Goal: Transaction & Acquisition: Purchase product/service

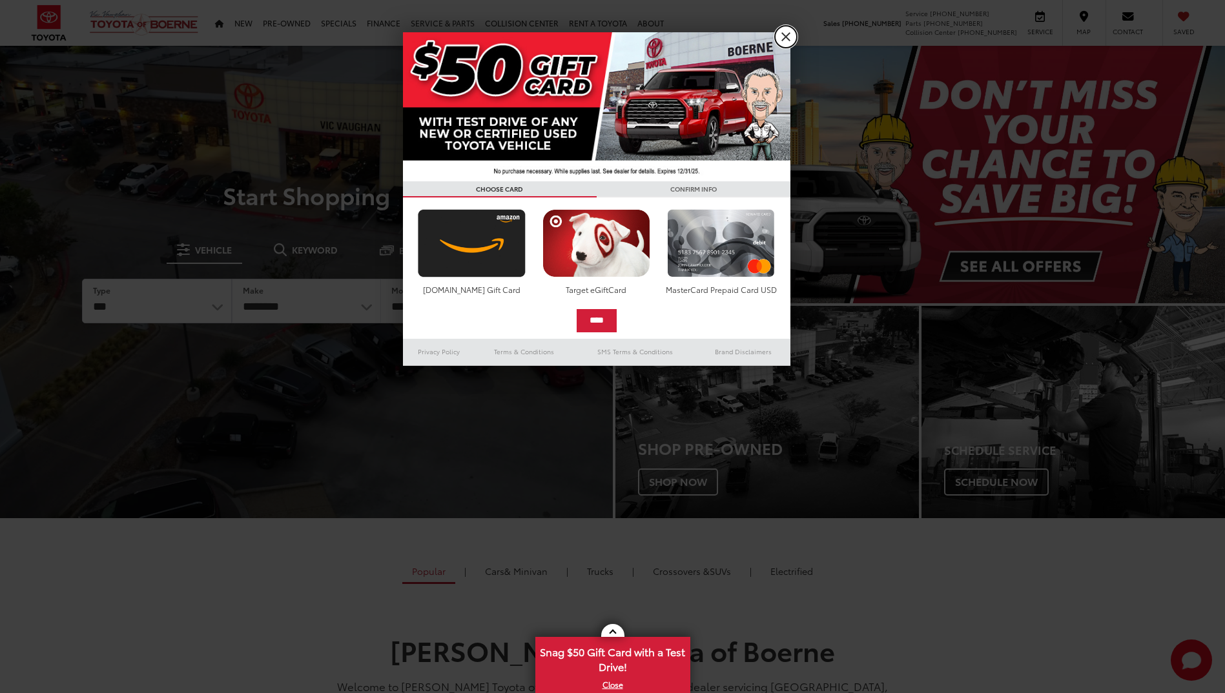
click at [780, 36] on link "X" at bounding box center [786, 37] width 22 height 22
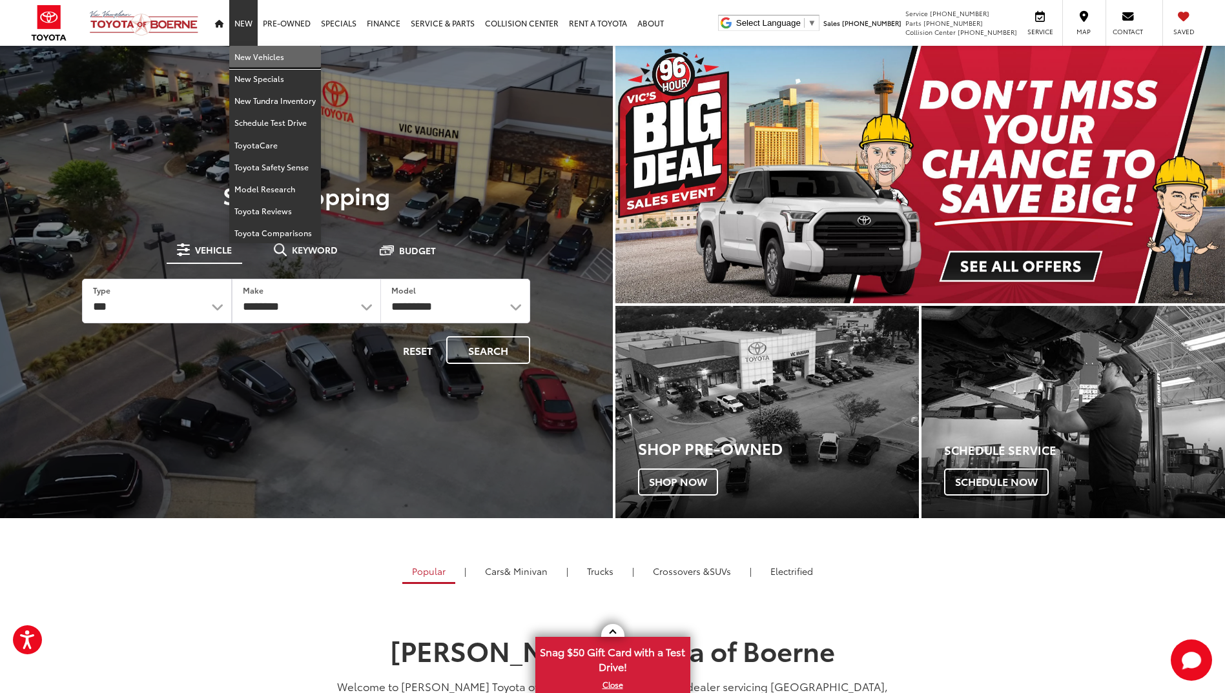
click at [251, 53] on link "New Vehicles" at bounding box center [275, 57] width 92 height 22
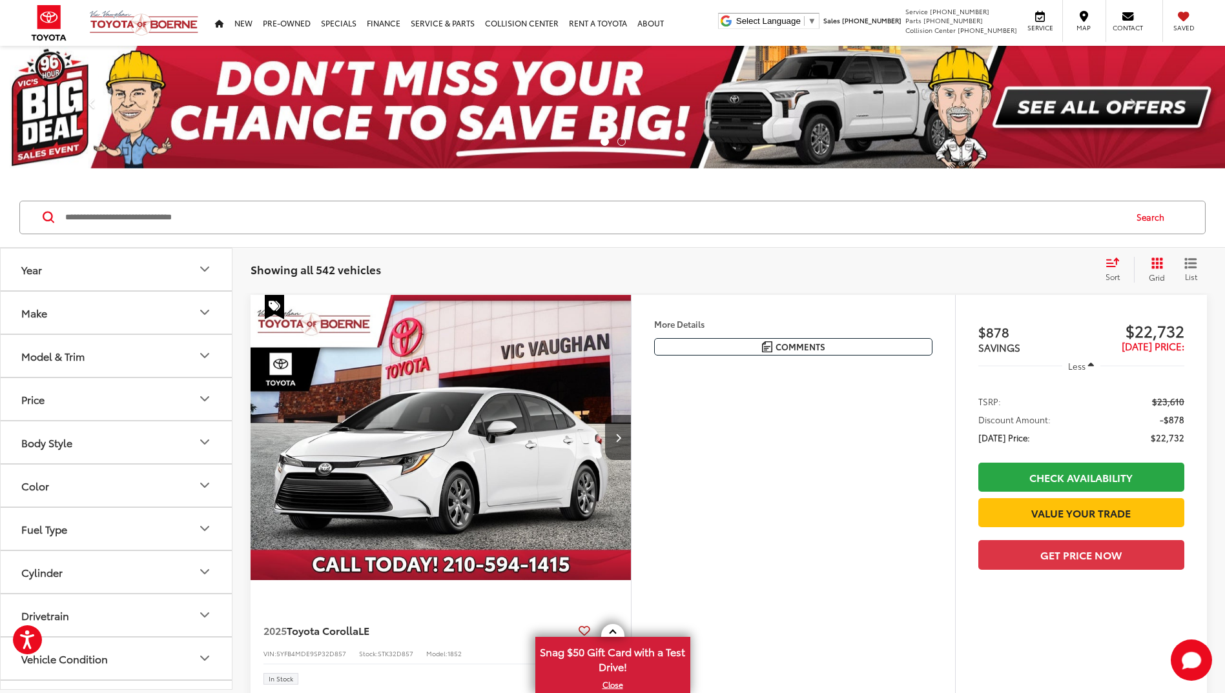
click at [203, 265] on icon "Year" at bounding box center [204, 268] width 15 height 15
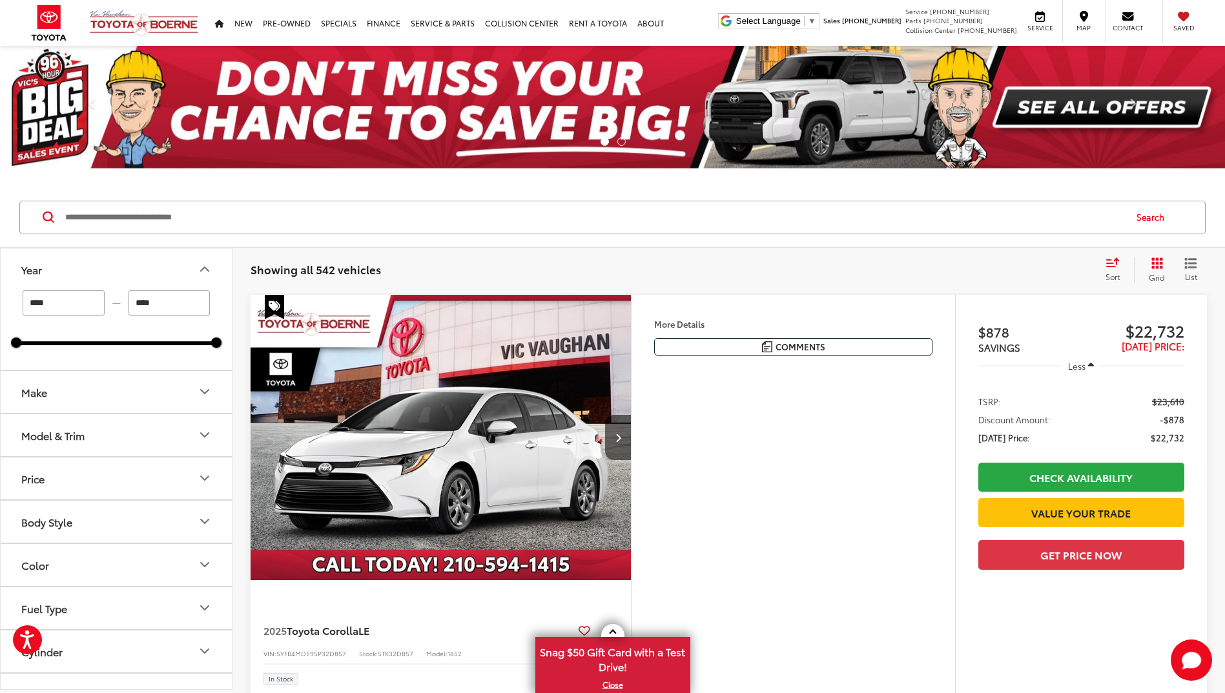
click at [168, 312] on input "****" at bounding box center [169, 302] width 82 height 25
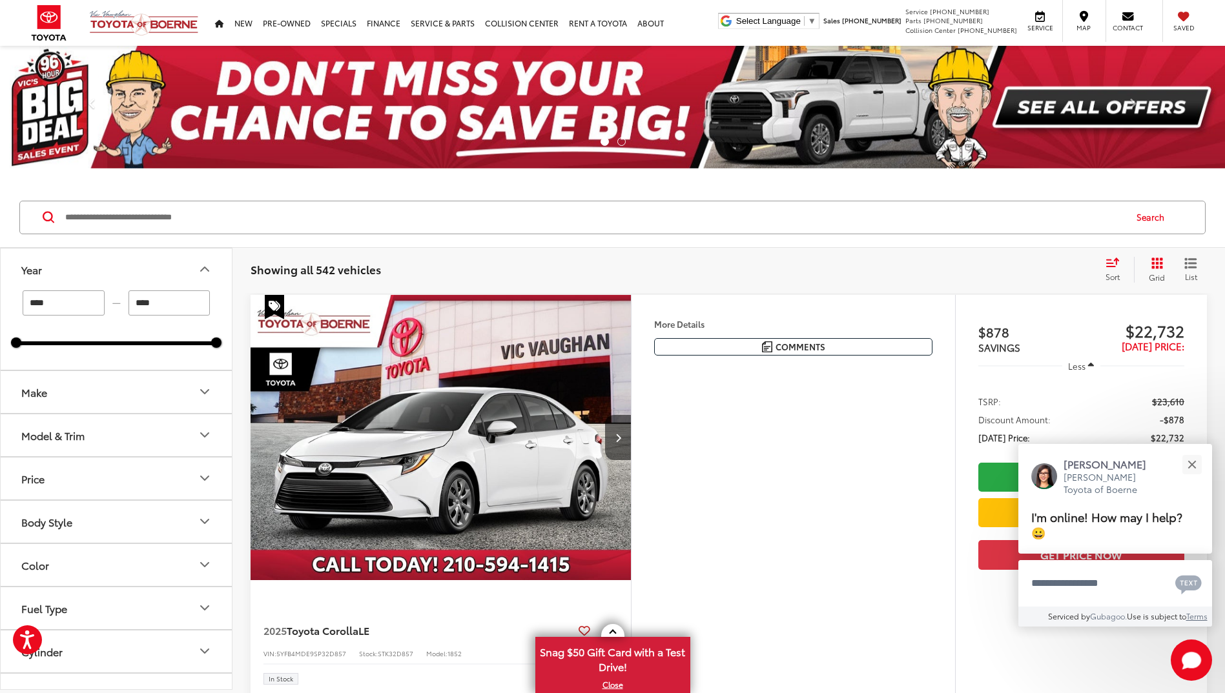
click at [99, 312] on input "****" at bounding box center [64, 302] width 82 height 25
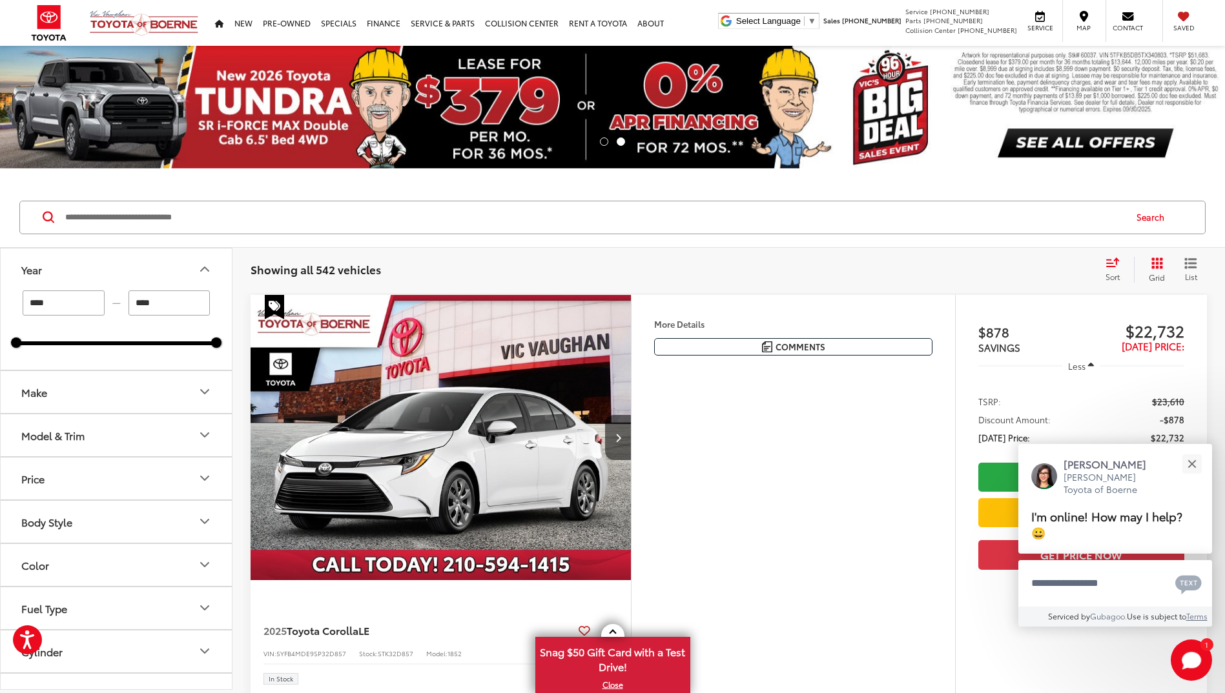
type input "****"
click at [133, 405] on button "Make" at bounding box center [117, 392] width 232 height 42
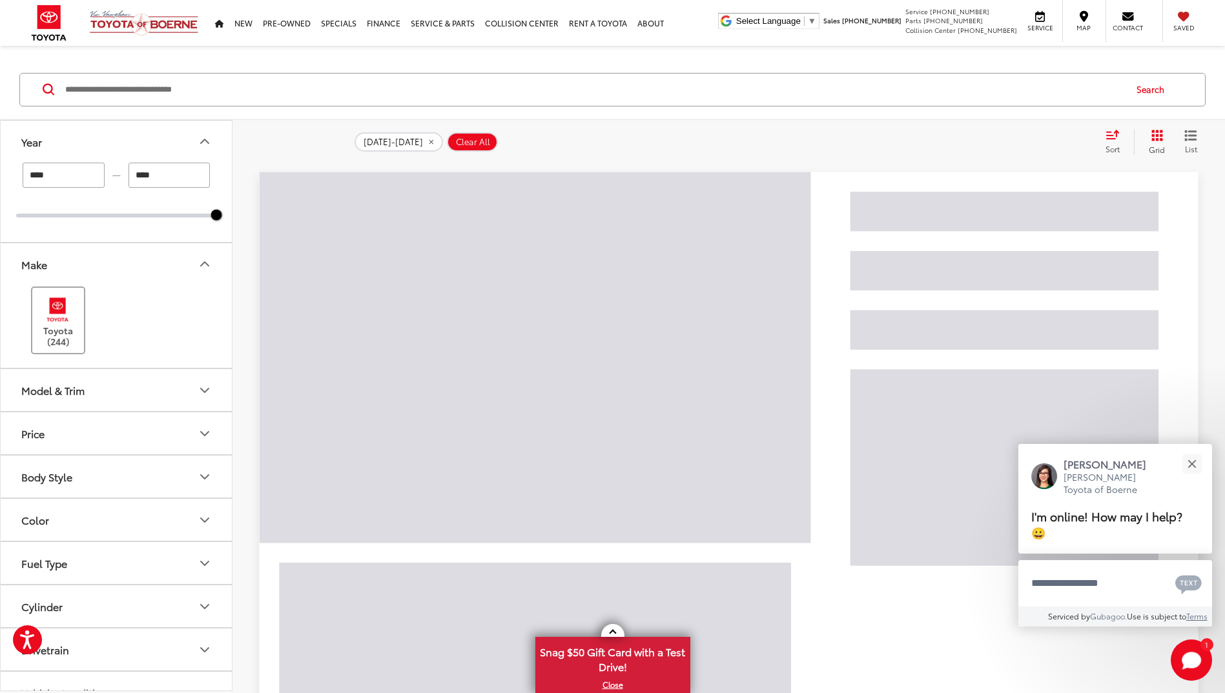
scroll to position [129, 0]
click at [64, 325] on label "Toyota (244)" at bounding box center [58, 319] width 52 height 52
click at [107, 389] on button "Model & Trim" at bounding box center [117, 389] width 232 height 42
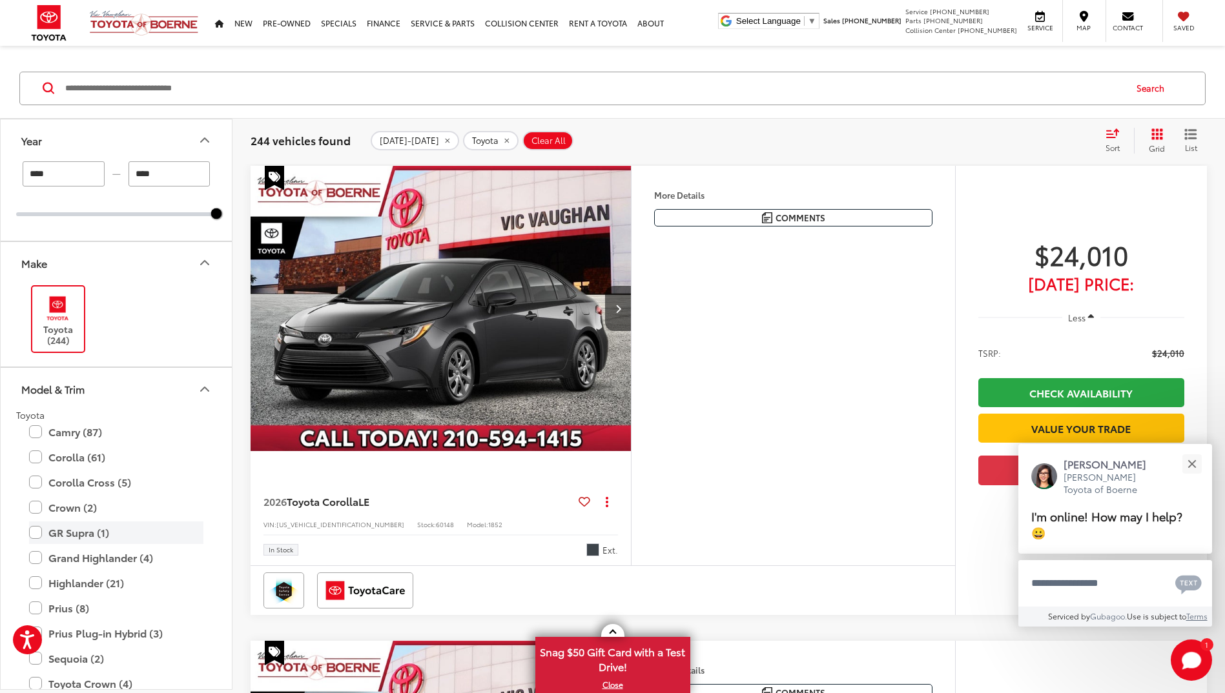
scroll to position [258, 0]
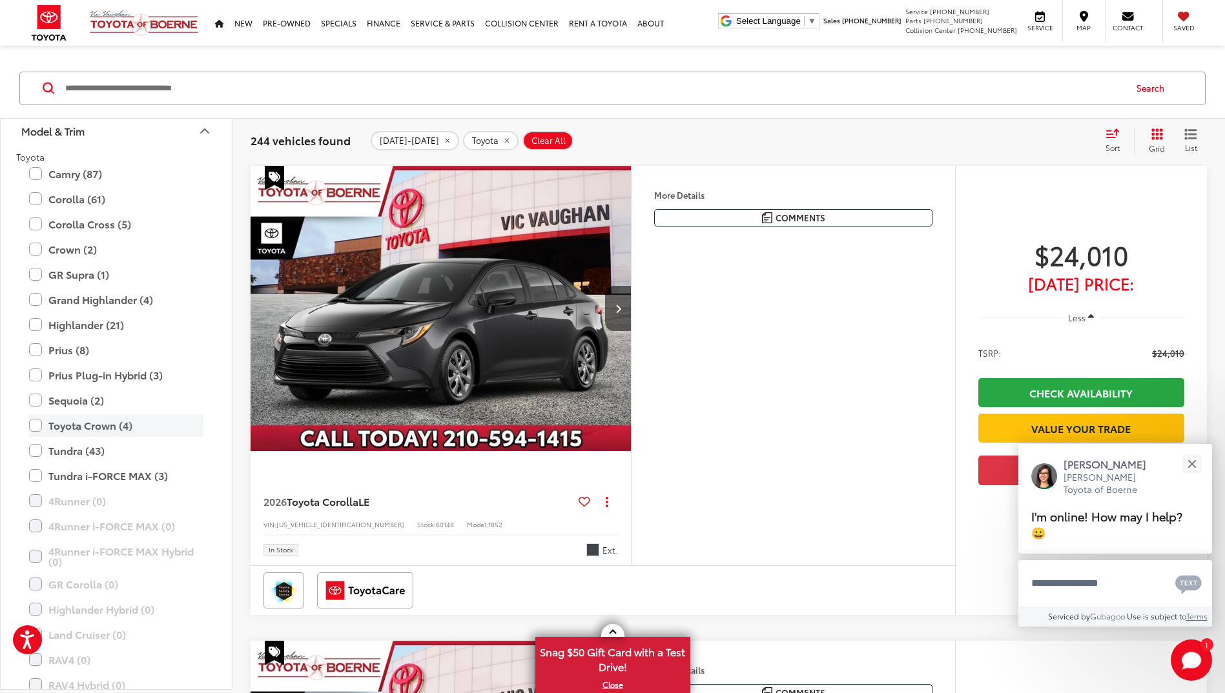
click at [37, 427] on label "Toyota Crown (4)" at bounding box center [116, 425] width 174 height 23
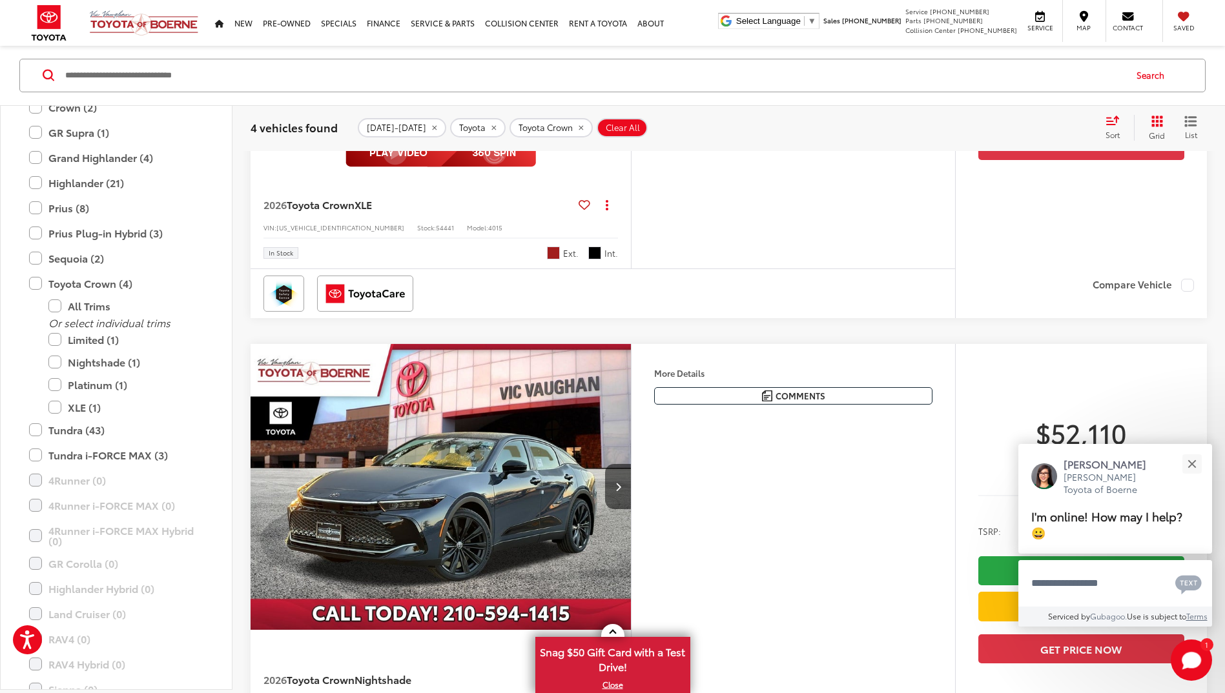
scroll to position [581, 0]
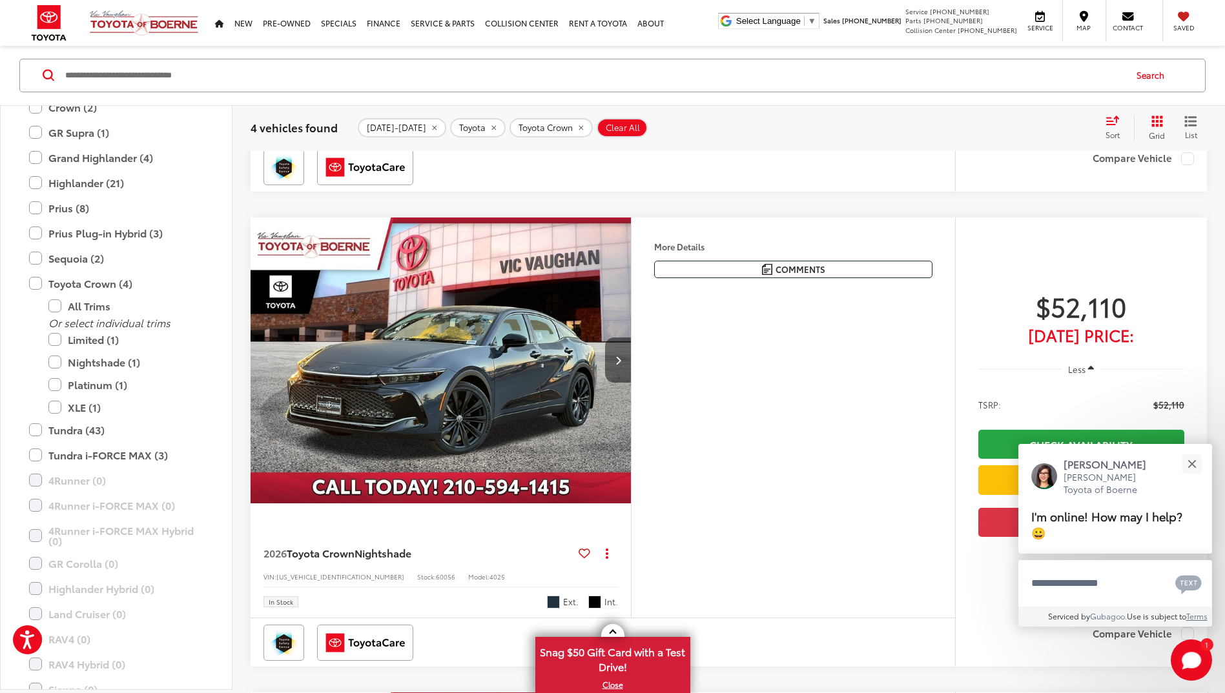
click at [609, 358] on button "Next image" at bounding box center [618, 360] width 26 height 45
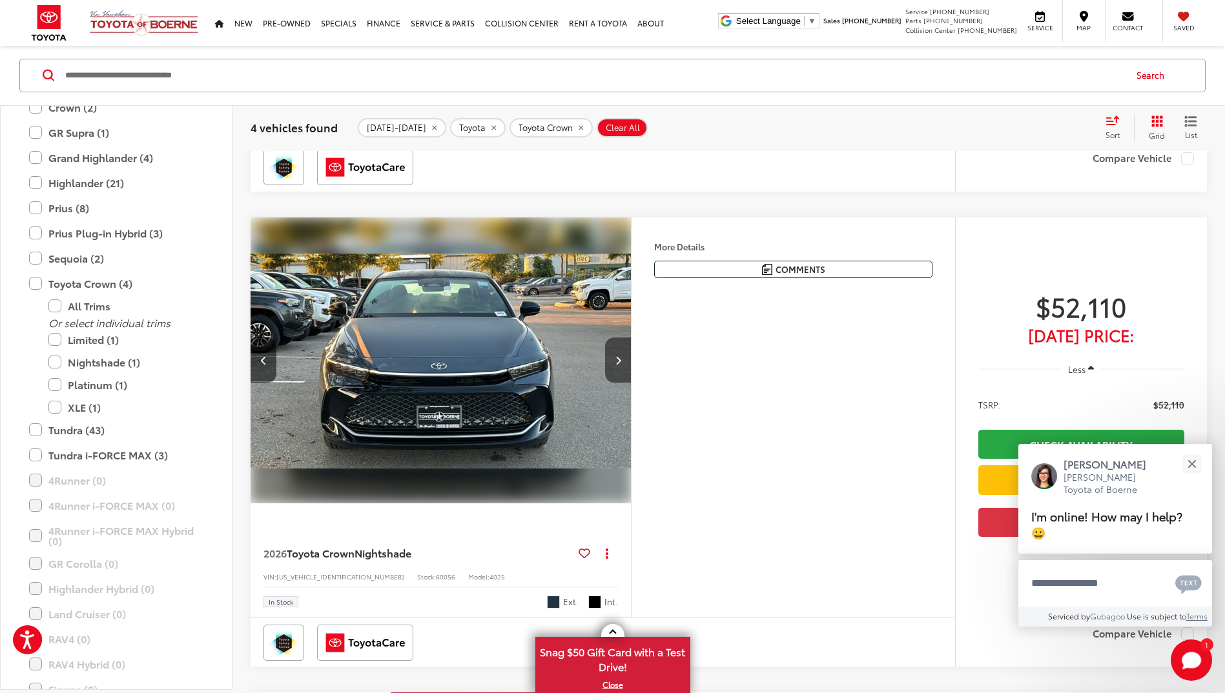
click at [609, 358] on button "Next image" at bounding box center [618, 360] width 26 height 45
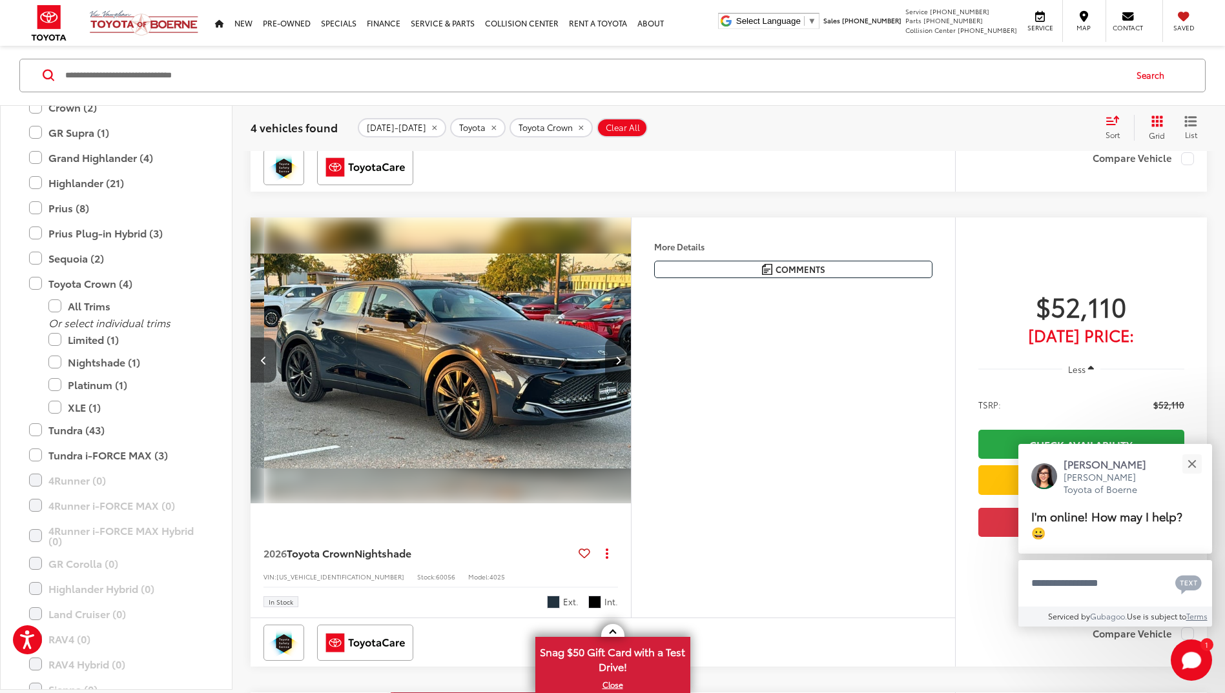
scroll to position [0, 764]
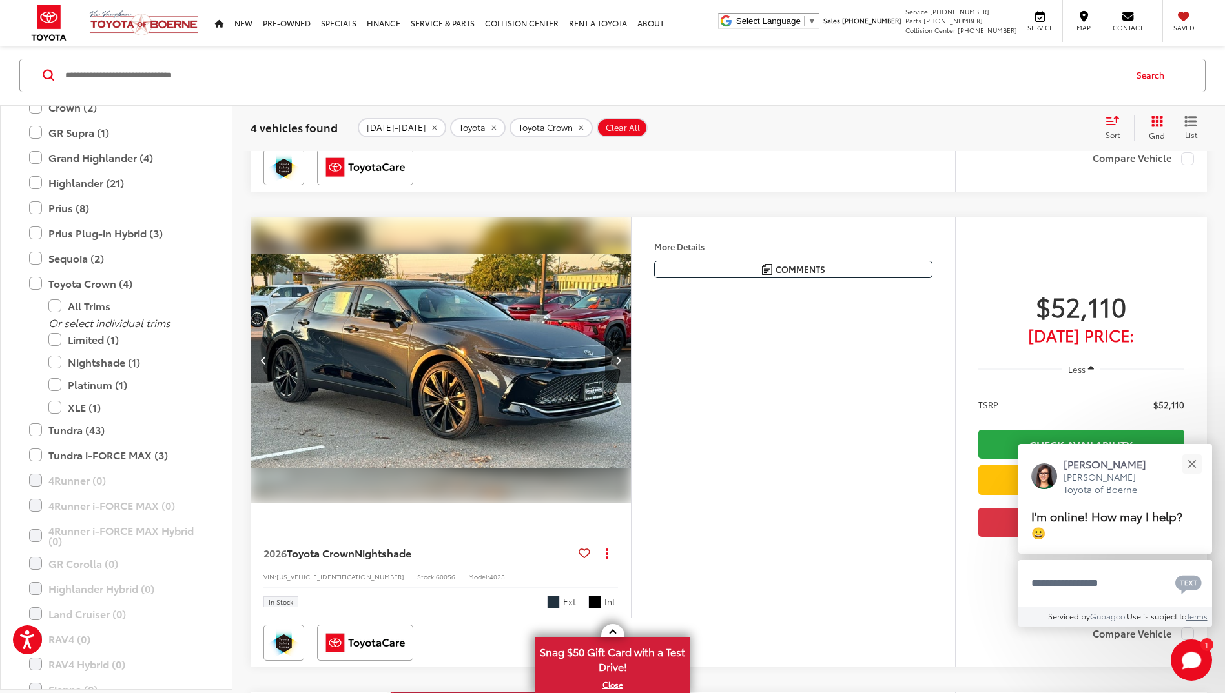
click at [616, 358] on icon "Next image" at bounding box center [618, 360] width 6 height 9
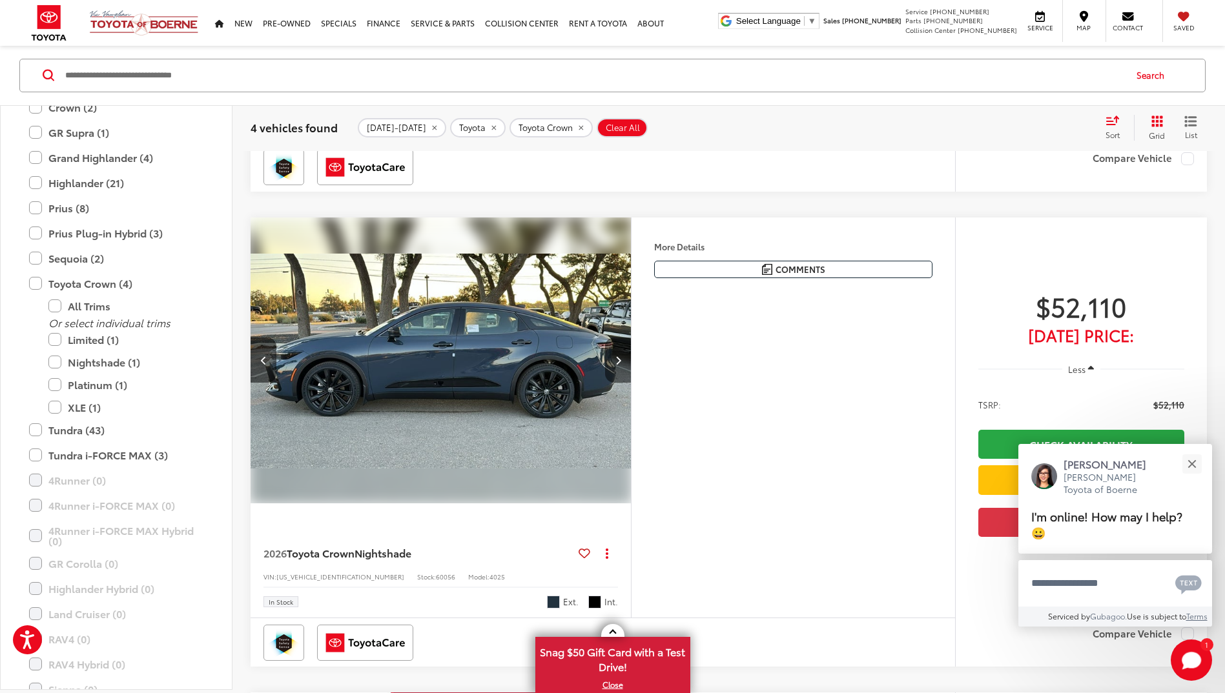
click at [616, 358] on icon "Next image" at bounding box center [618, 360] width 6 height 9
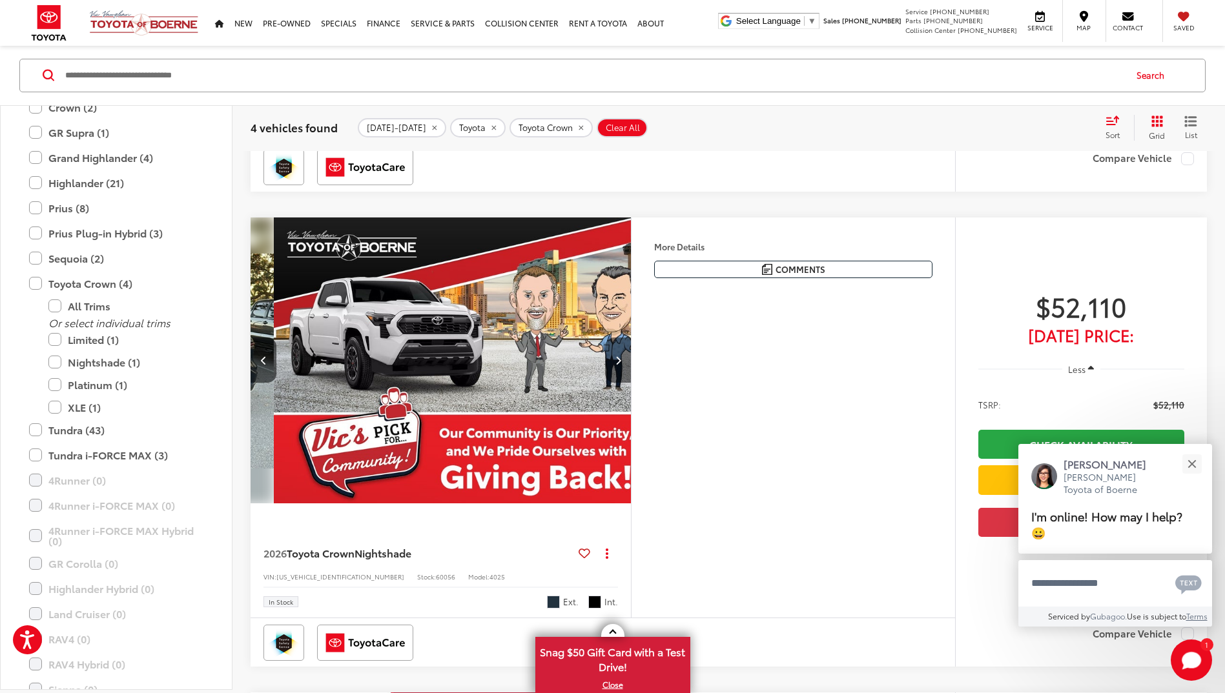
scroll to position [0, 1529]
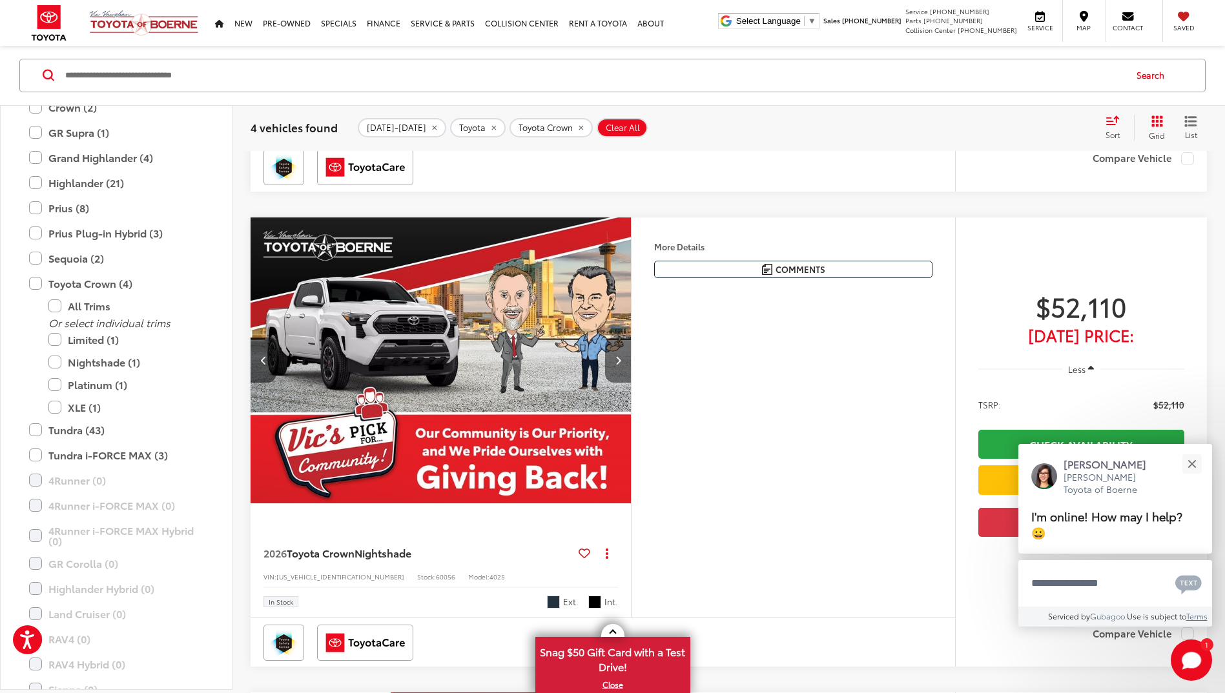
click at [616, 358] on icon "Next image" at bounding box center [618, 360] width 6 height 9
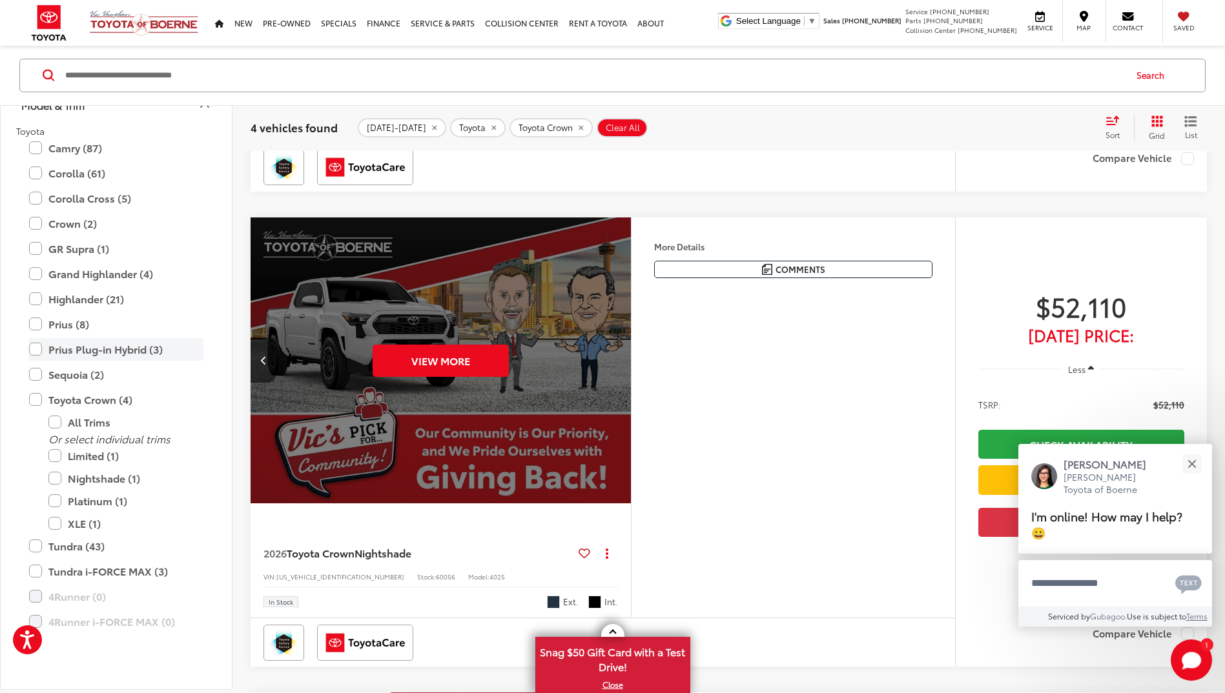
scroll to position [298, 0]
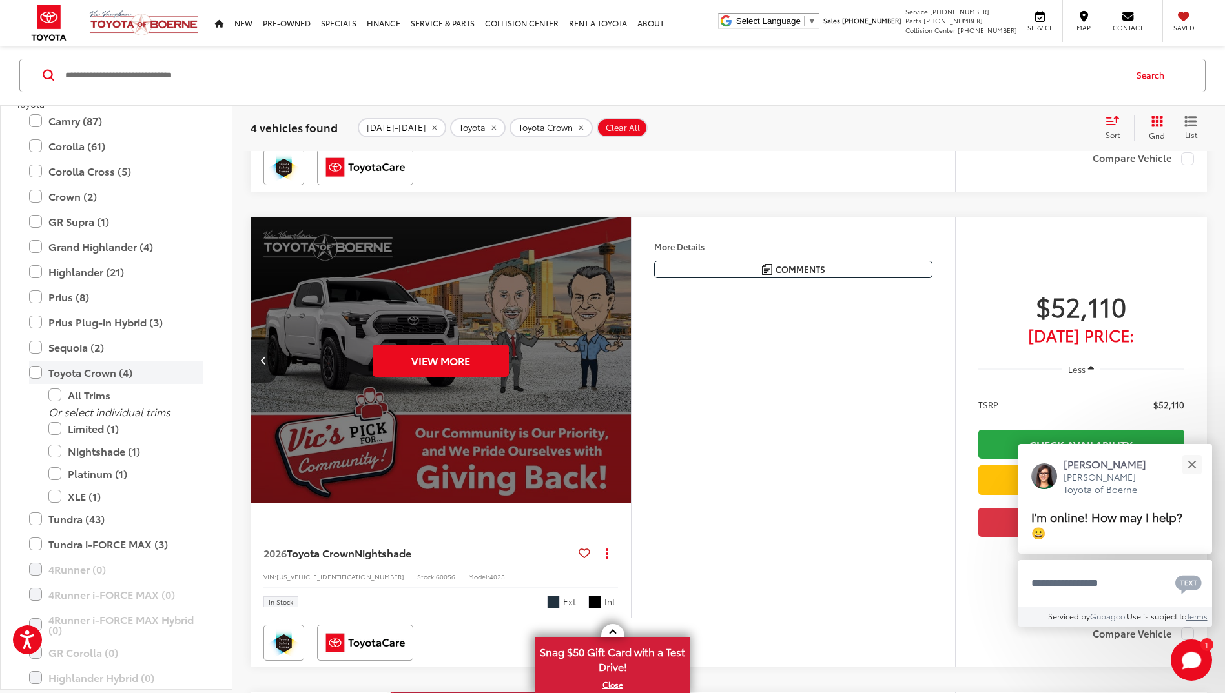
click at [37, 372] on label "Toyota Crown (4)" at bounding box center [116, 372] width 174 height 23
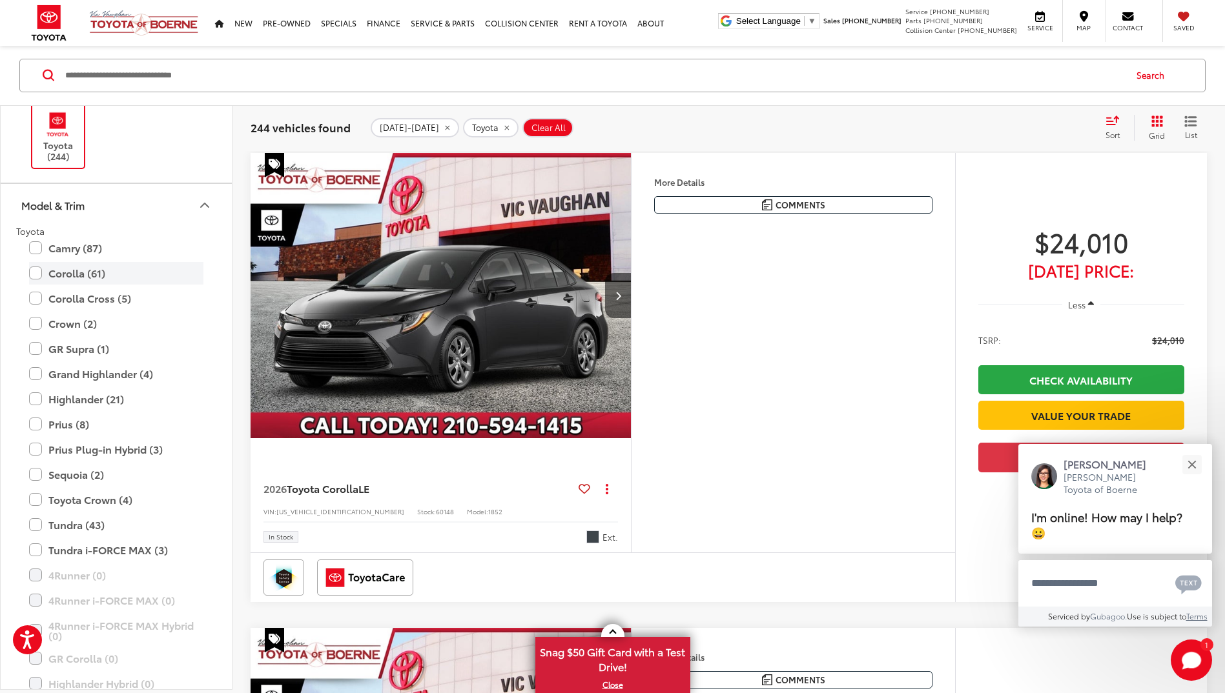
scroll to position [234, 0]
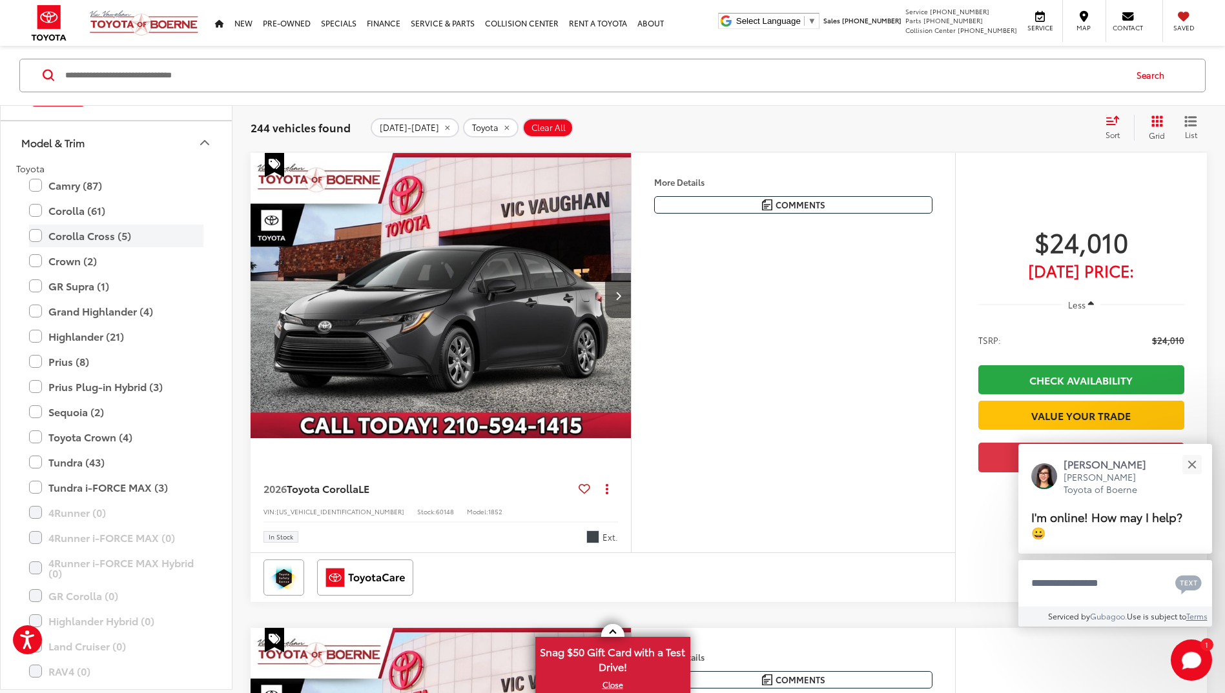
click at [37, 236] on label "Corolla Cross (5)" at bounding box center [116, 236] width 174 height 23
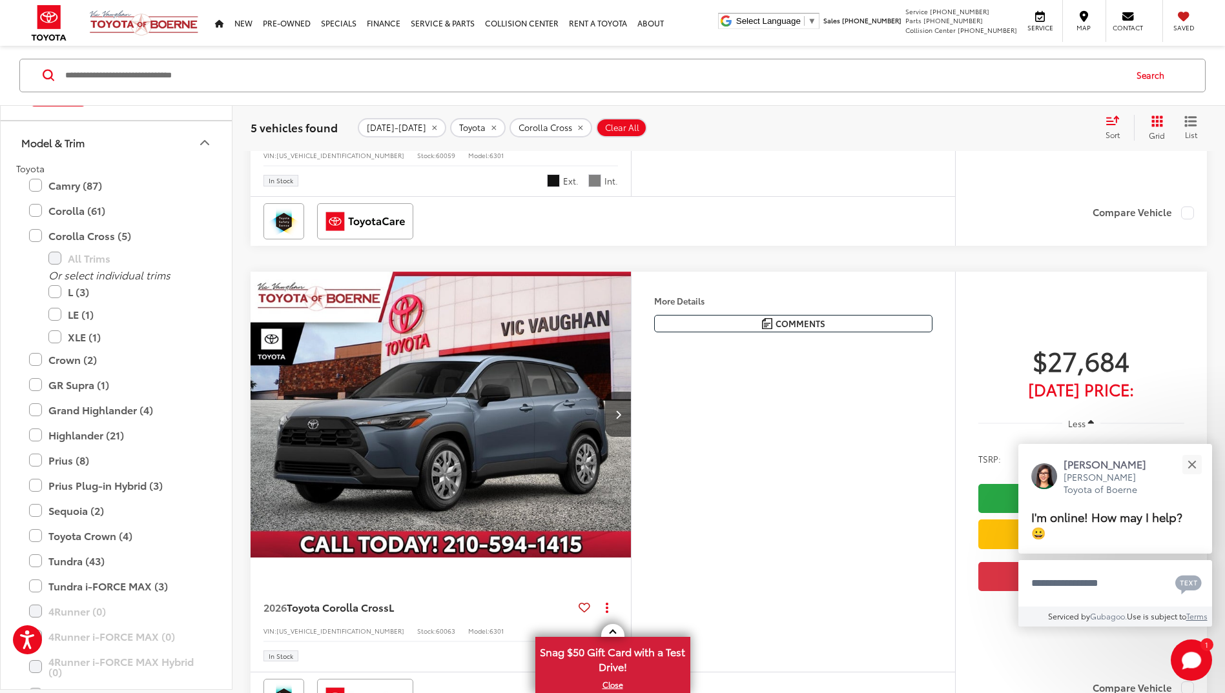
scroll to position [529, 0]
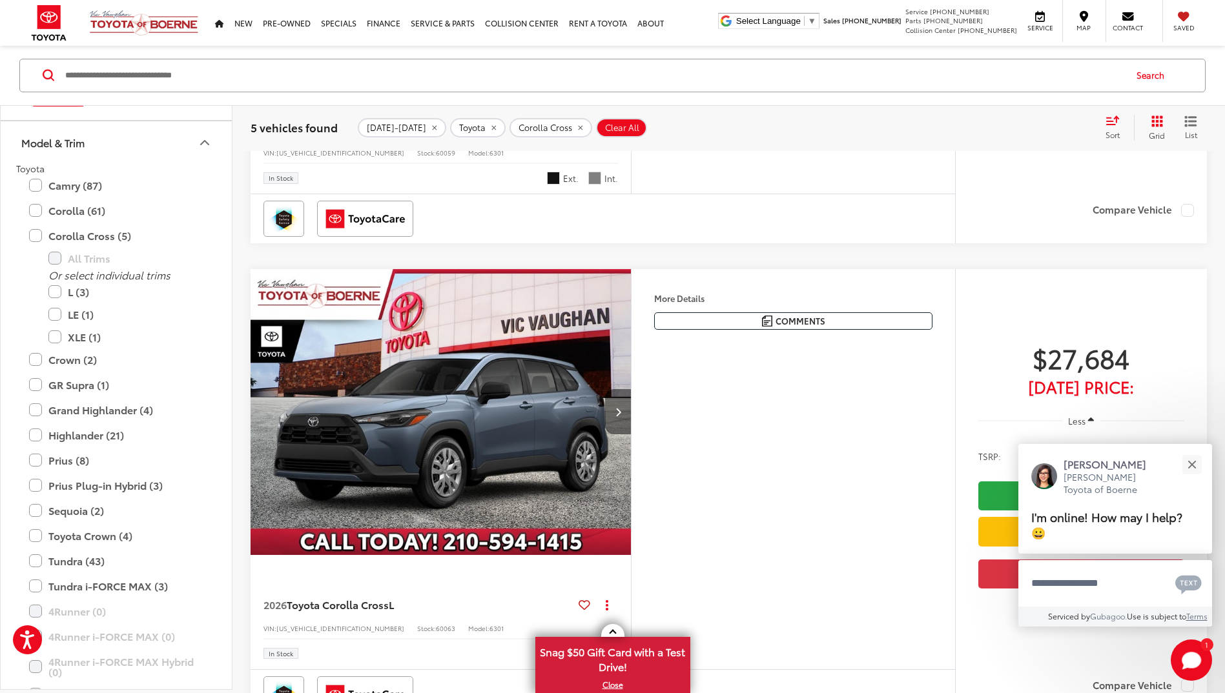
click at [616, 405] on button "Next image" at bounding box center [618, 411] width 26 height 45
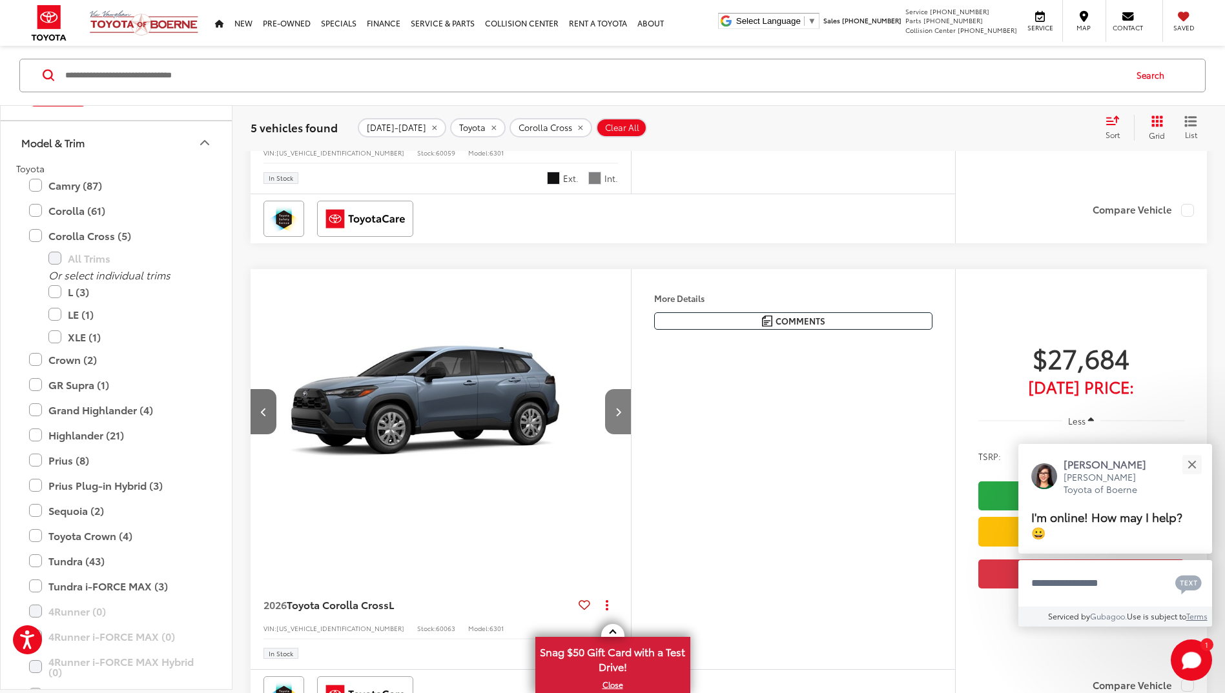
click at [615, 405] on button "Next image" at bounding box center [618, 411] width 26 height 45
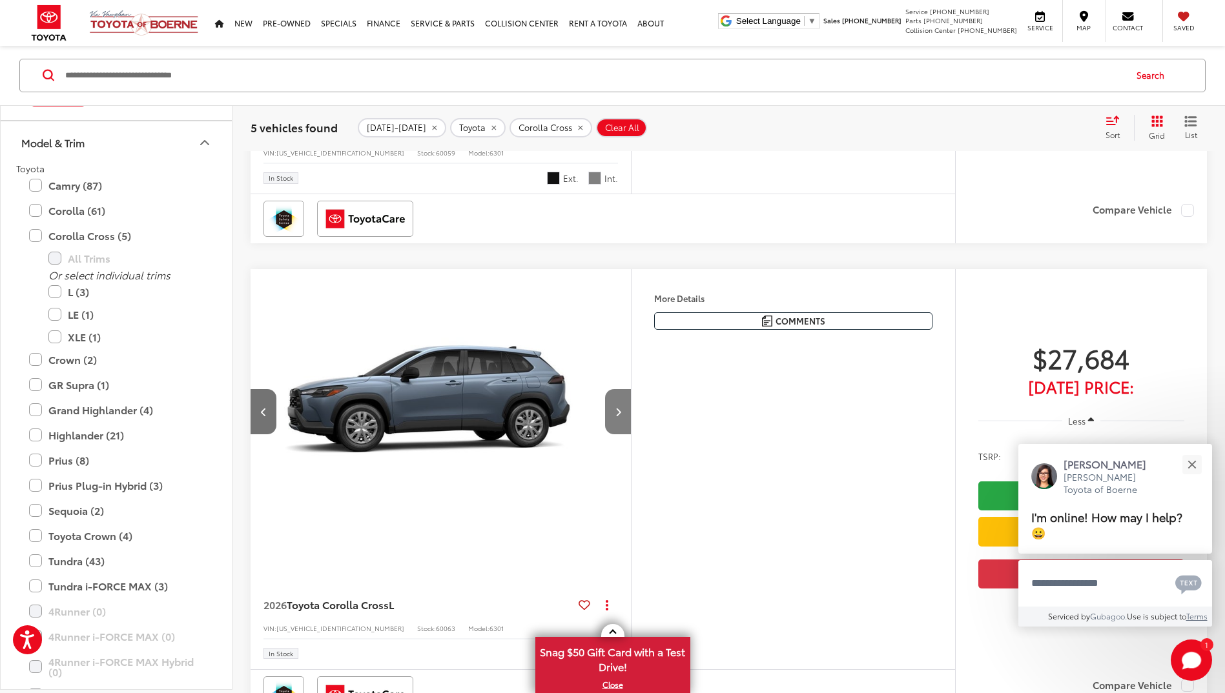
click at [615, 406] on button "Next image" at bounding box center [618, 411] width 26 height 45
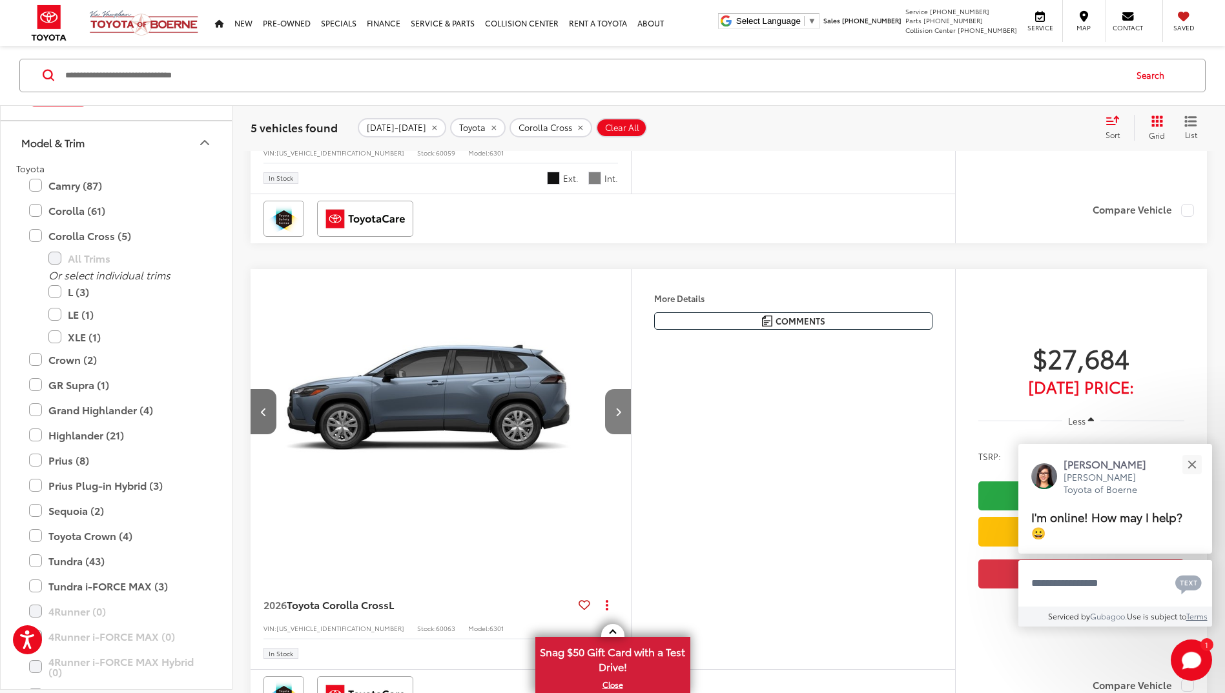
click at [614, 406] on button "Next image" at bounding box center [618, 411] width 26 height 45
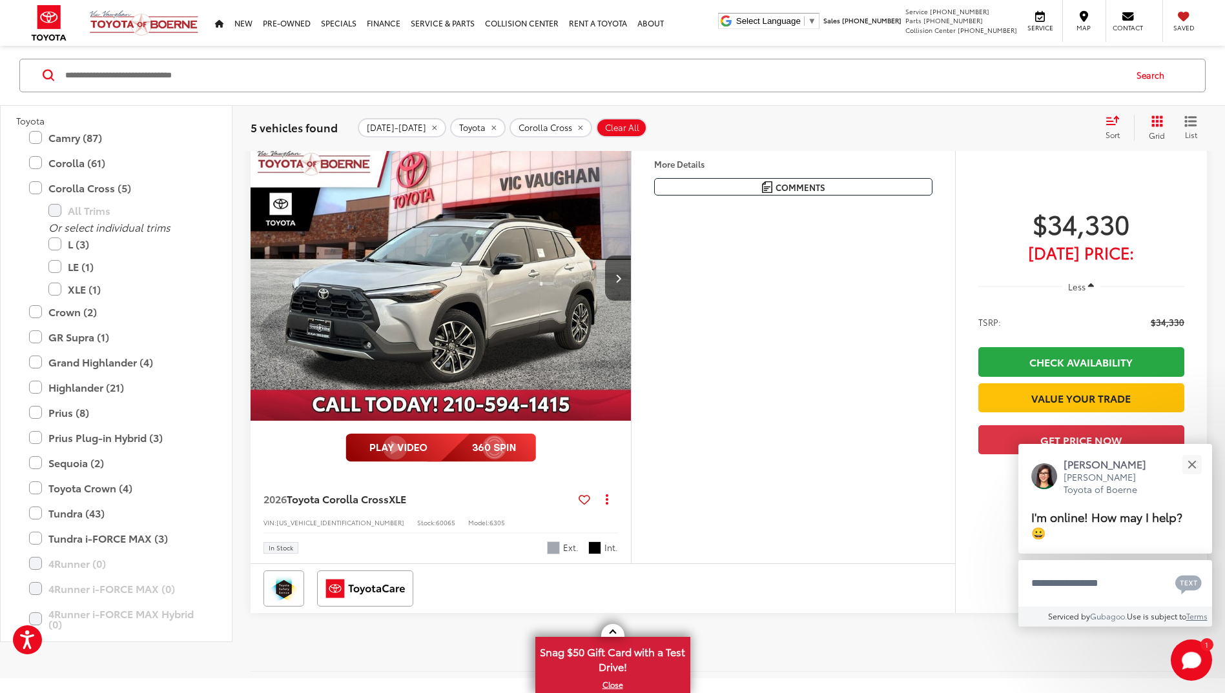
scroll to position [2143, 0]
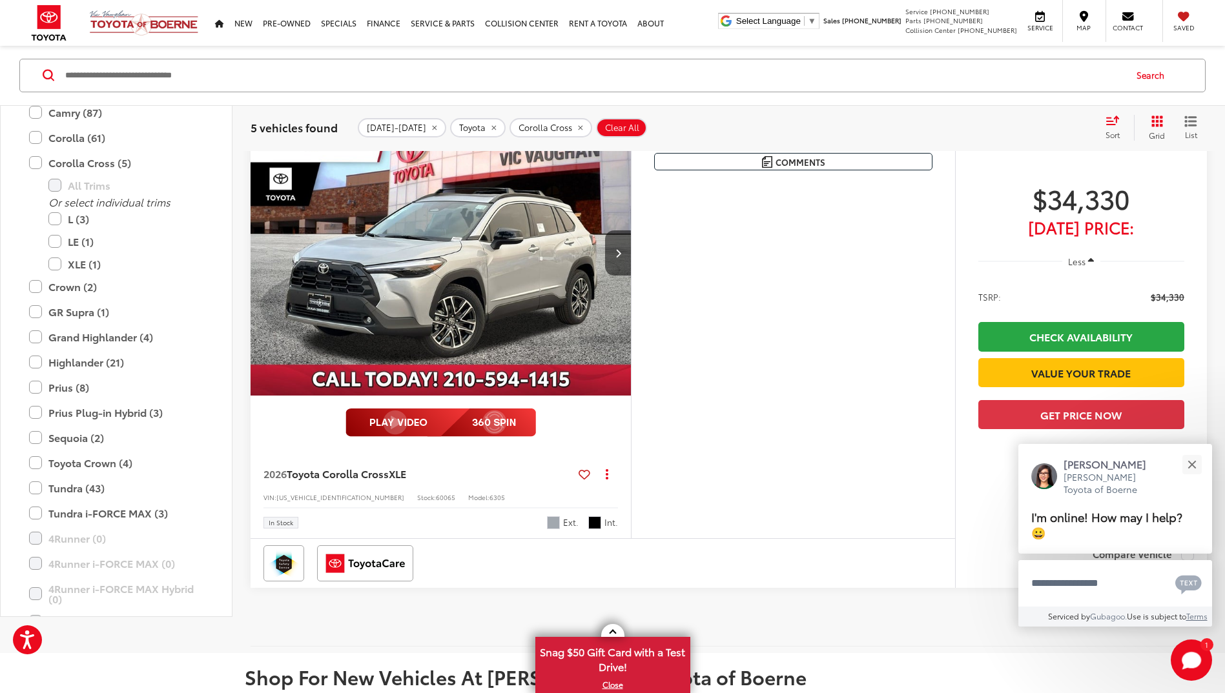
click at [485, 272] on img "2026 Toyota Corolla Cross XLE 0" at bounding box center [441, 253] width 382 height 287
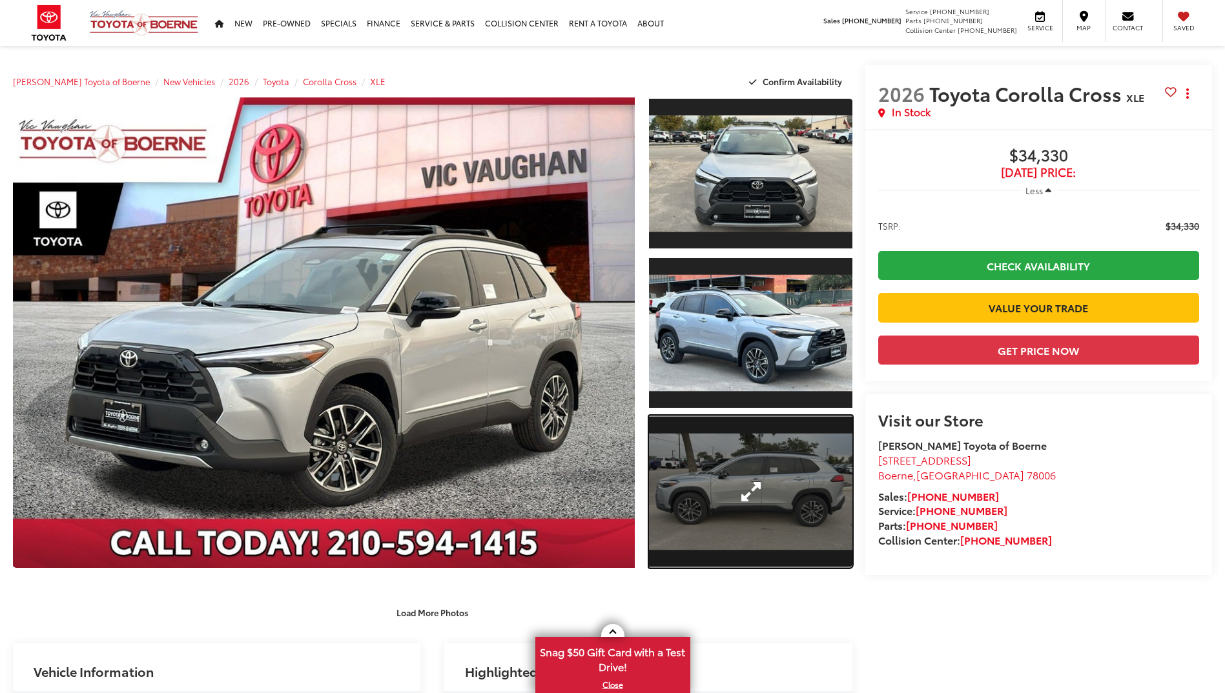
click at [741, 453] on link "Expand Photo 3" at bounding box center [750, 492] width 203 height 152
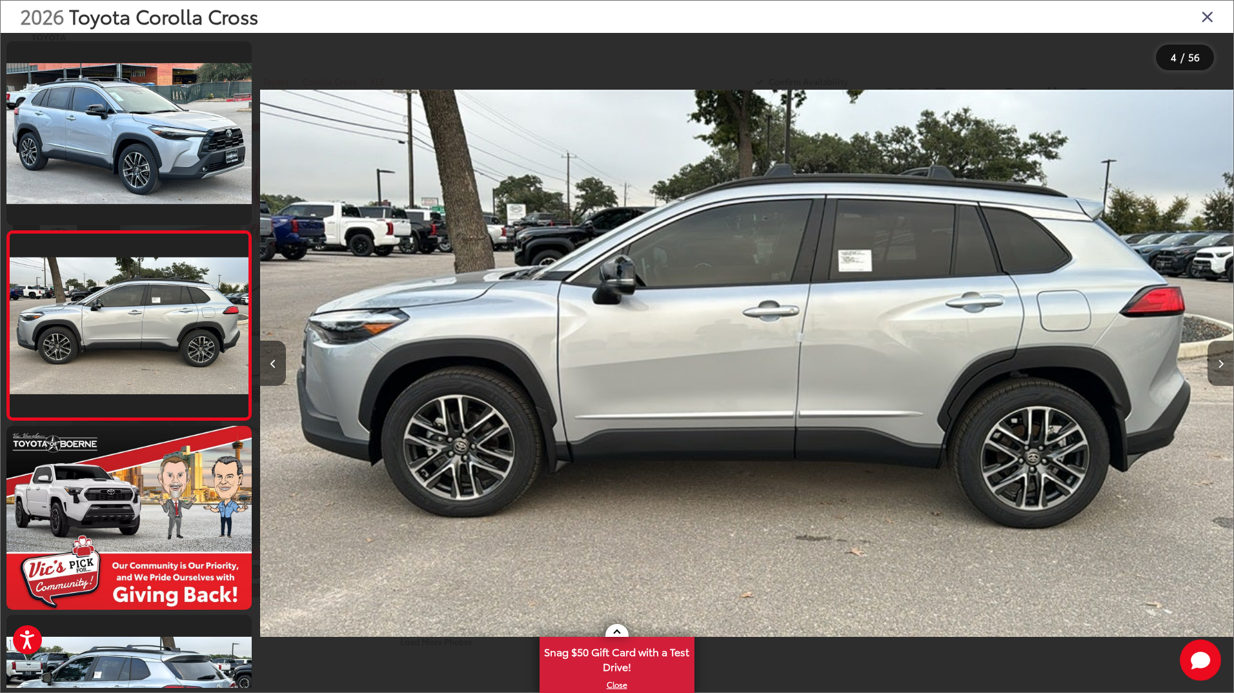
click at [1224, 362] on button "Next image" at bounding box center [1221, 363] width 26 height 45
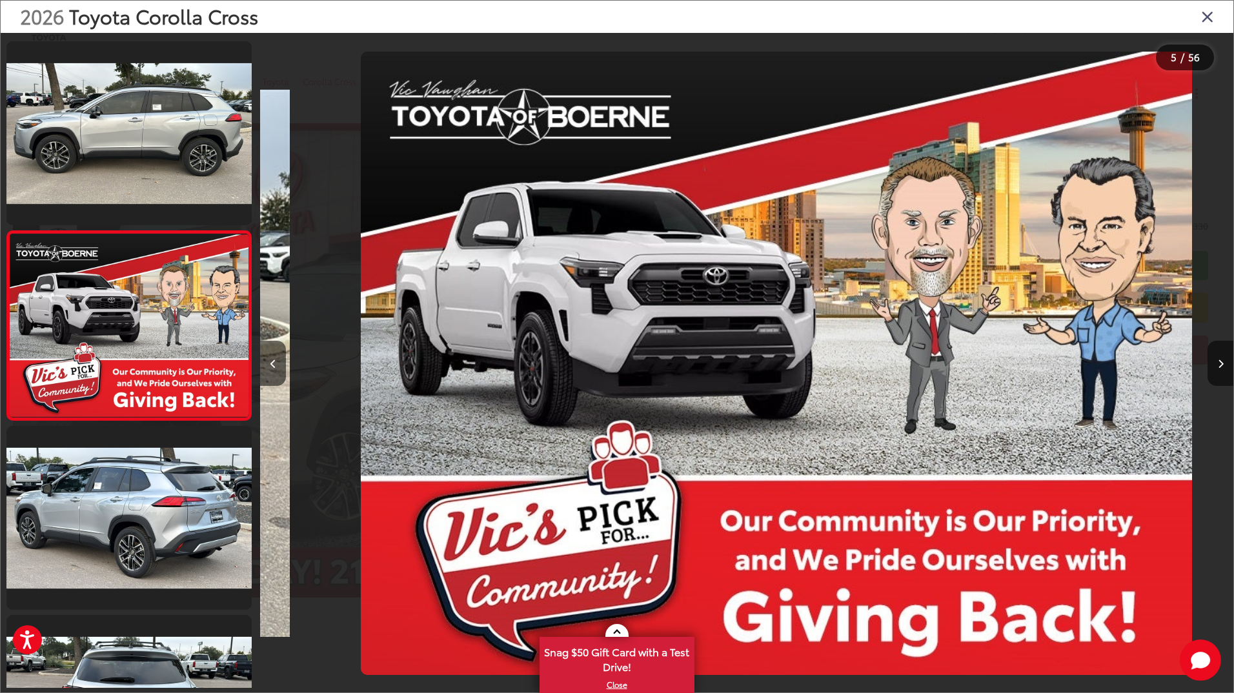
scroll to position [0, 3894]
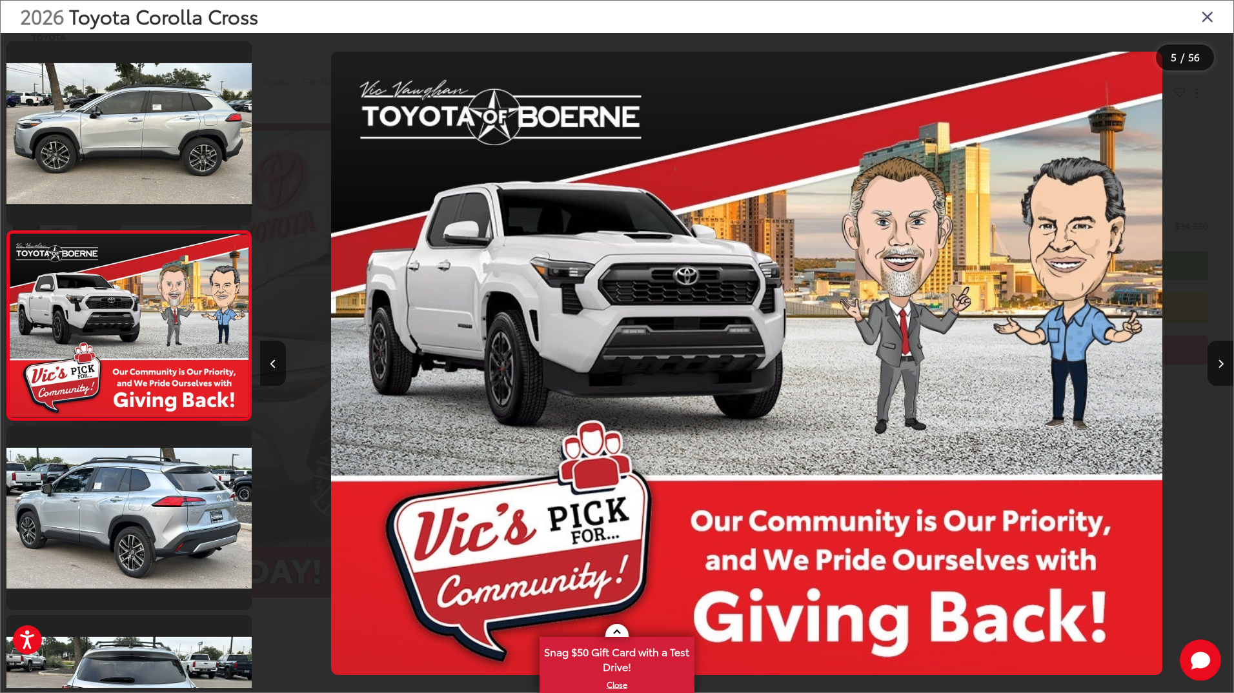
click at [1181, 360] on div at bounding box center [1111, 363] width 243 height 661
click at [1220, 359] on button "Next image" at bounding box center [1221, 363] width 26 height 45
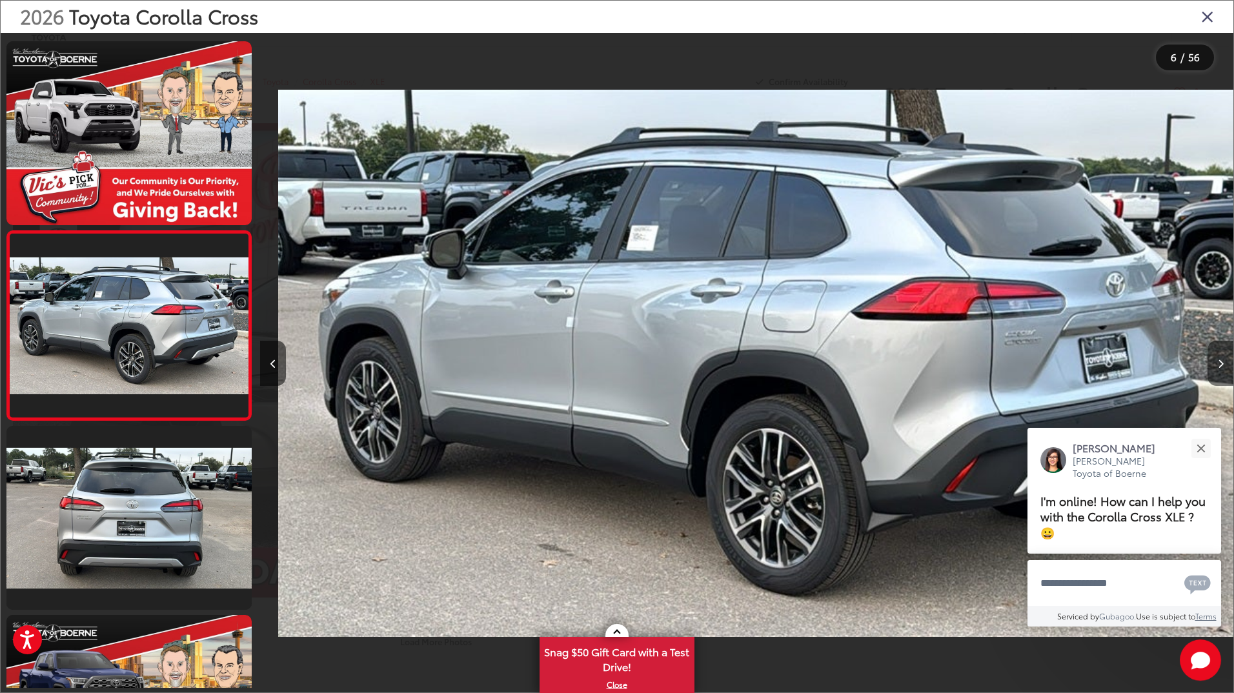
scroll to position [0, 4867]
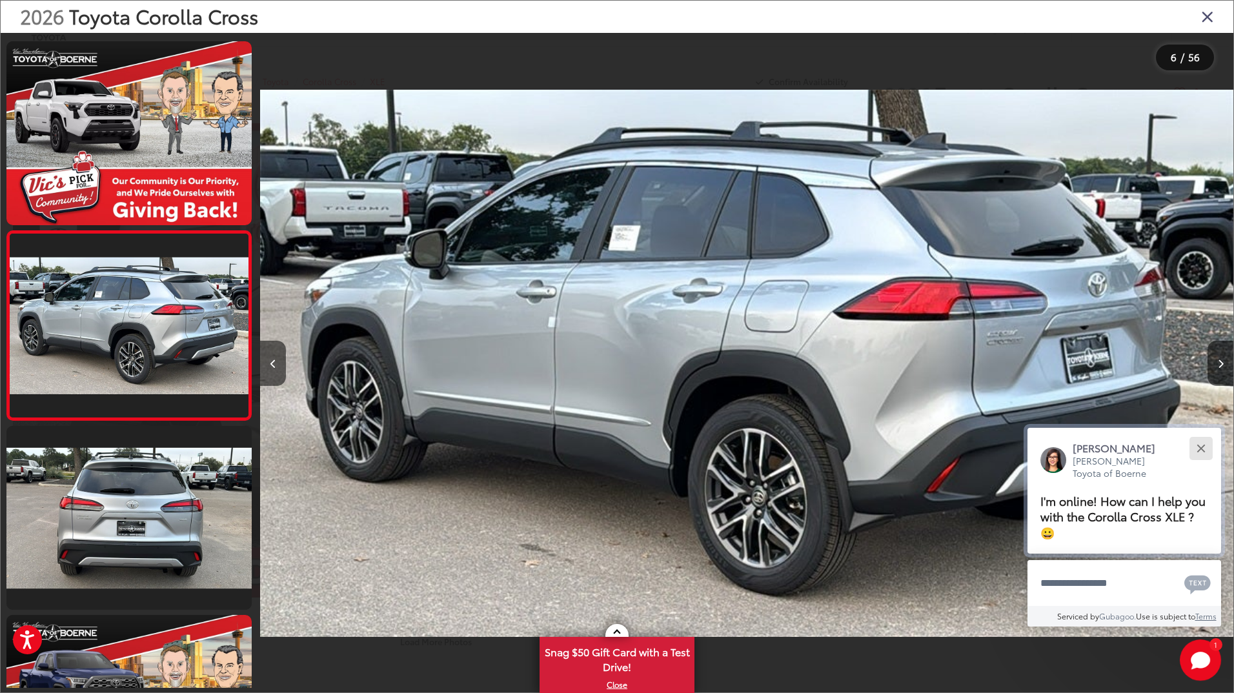
click at [1193, 442] on button "Close" at bounding box center [1201, 448] width 28 height 28
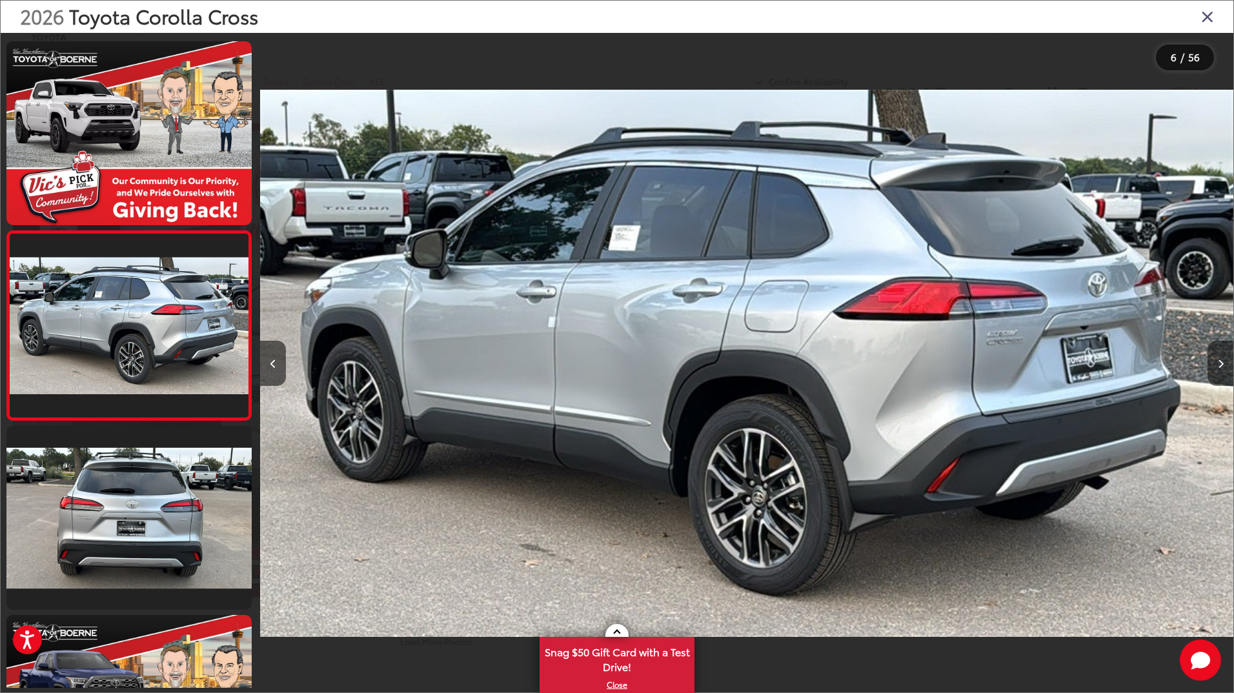
click at [1220, 363] on icon "Next image" at bounding box center [1221, 364] width 6 height 9
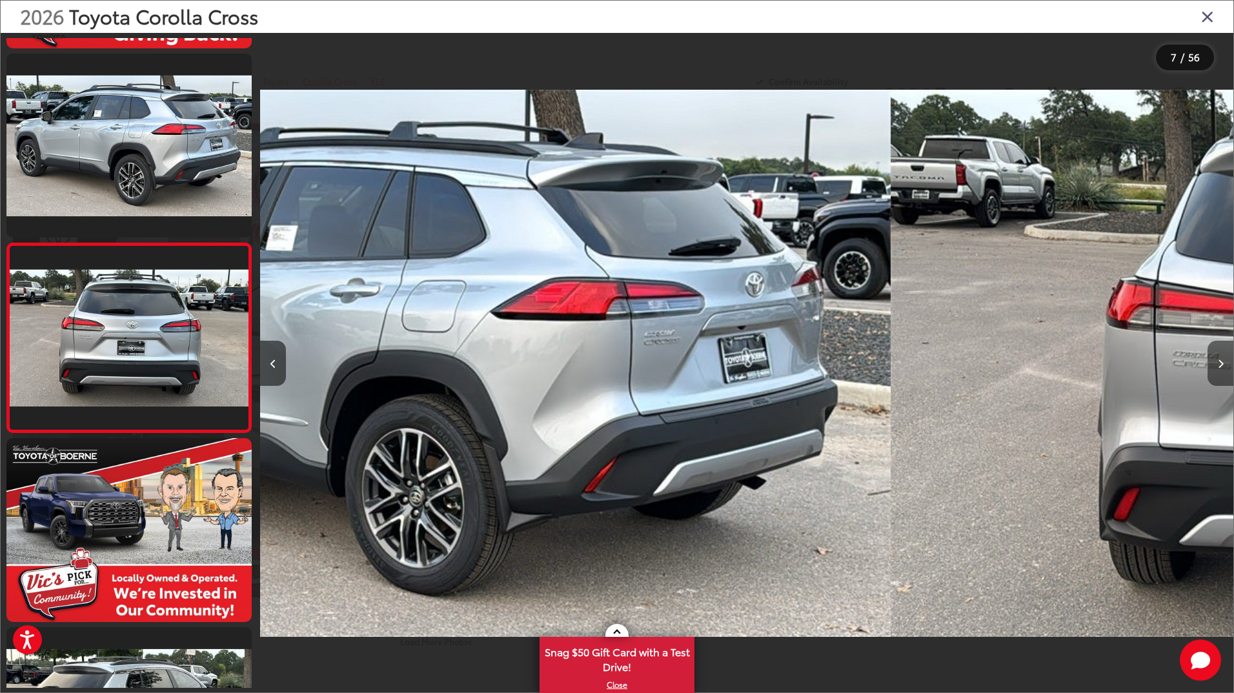
scroll to position [943, 0]
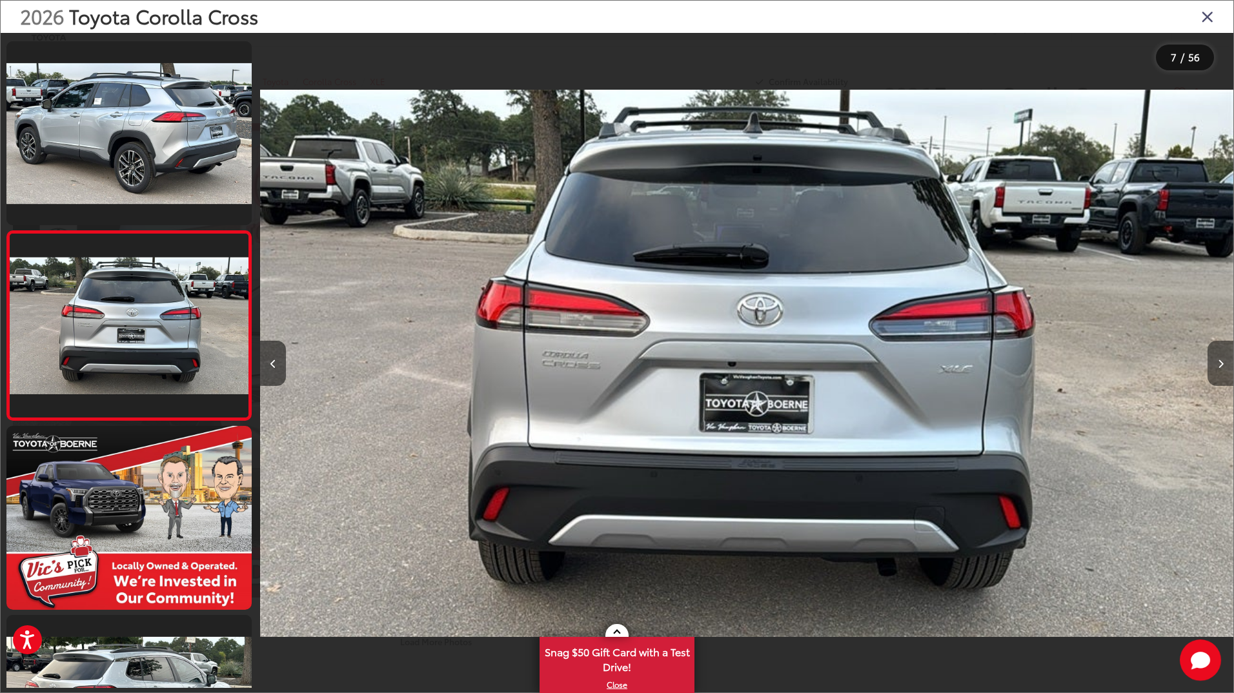
click at [1220, 363] on icon "Next image" at bounding box center [1221, 364] width 6 height 9
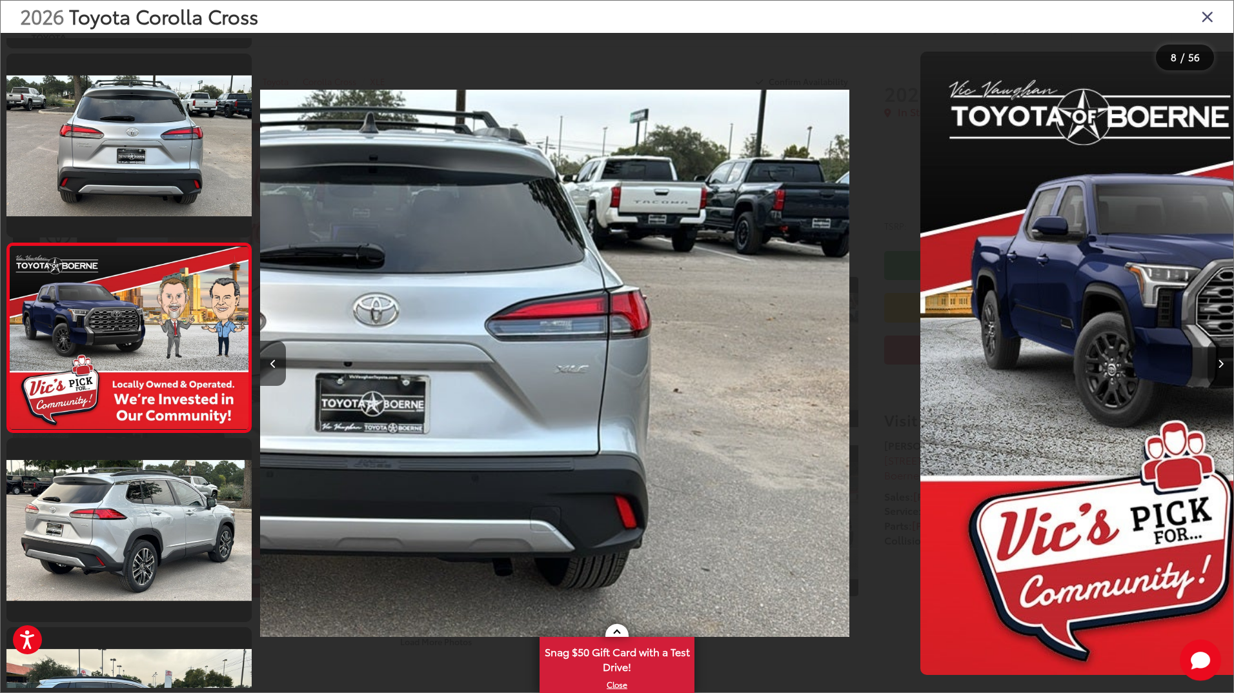
scroll to position [1132, 0]
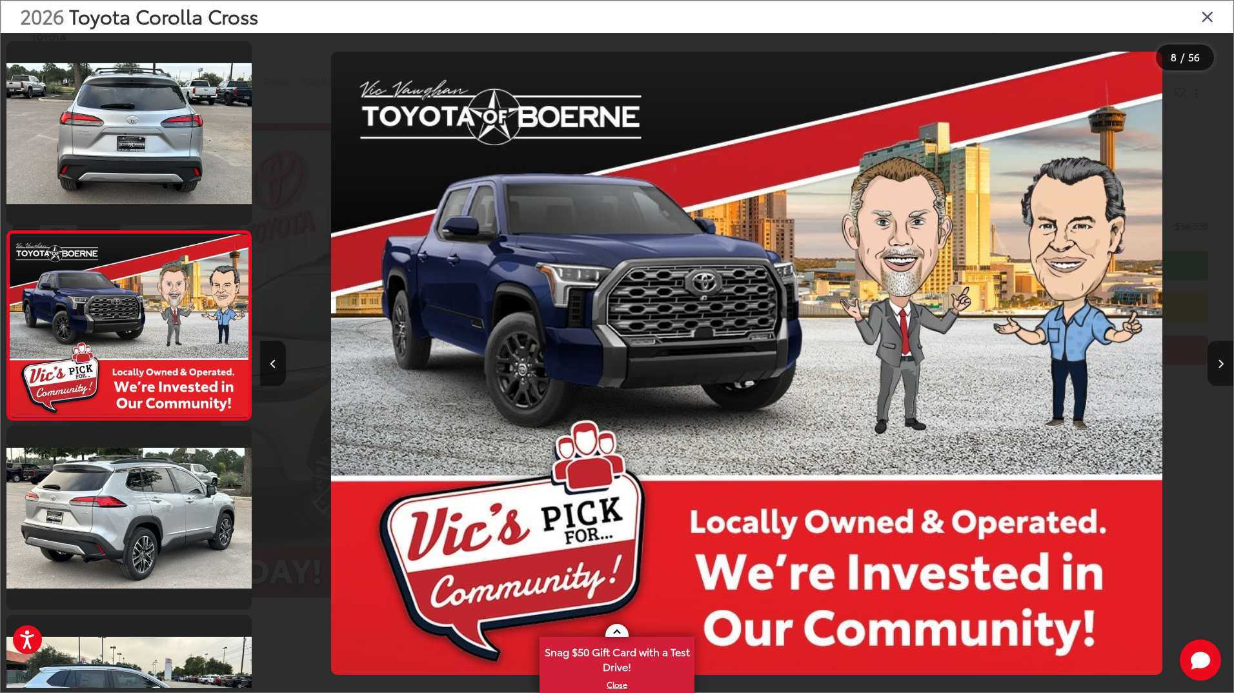
click at [1220, 363] on icon "Next image" at bounding box center [1221, 364] width 6 height 9
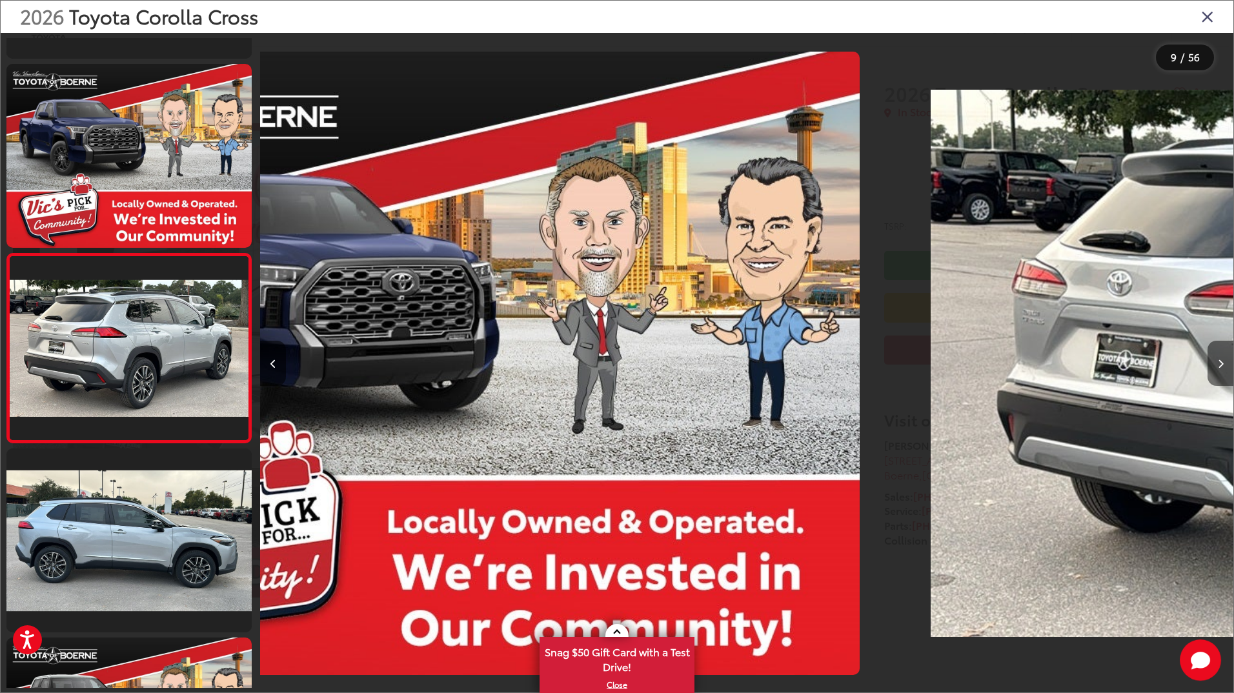
scroll to position [1321, 0]
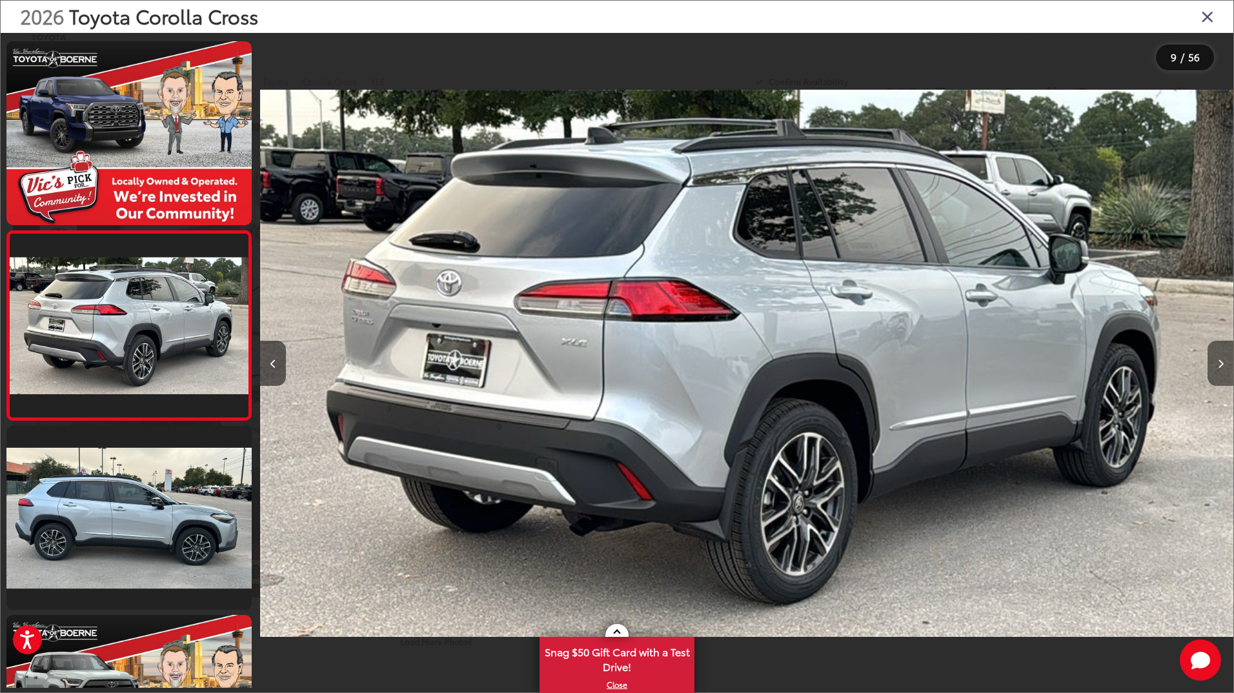
click at [1220, 363] on icon "Next image" at bounding box center [1221, 364] width 6 height 9
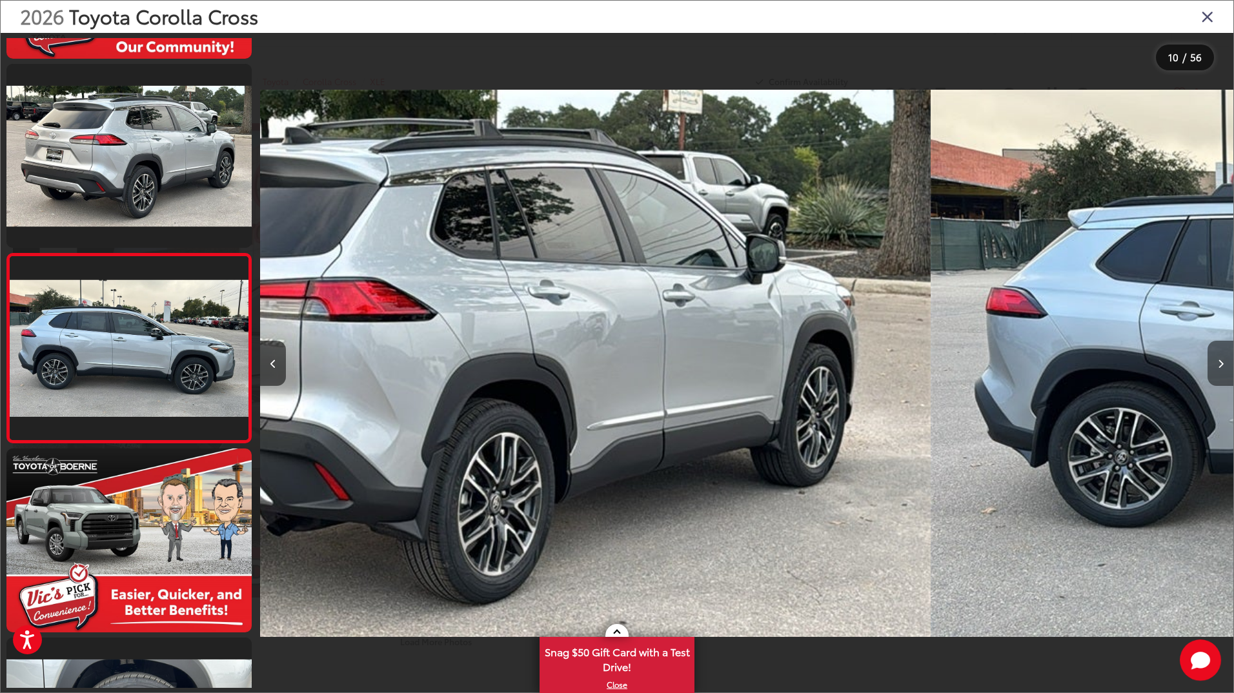
scroll to position [1511, 0]
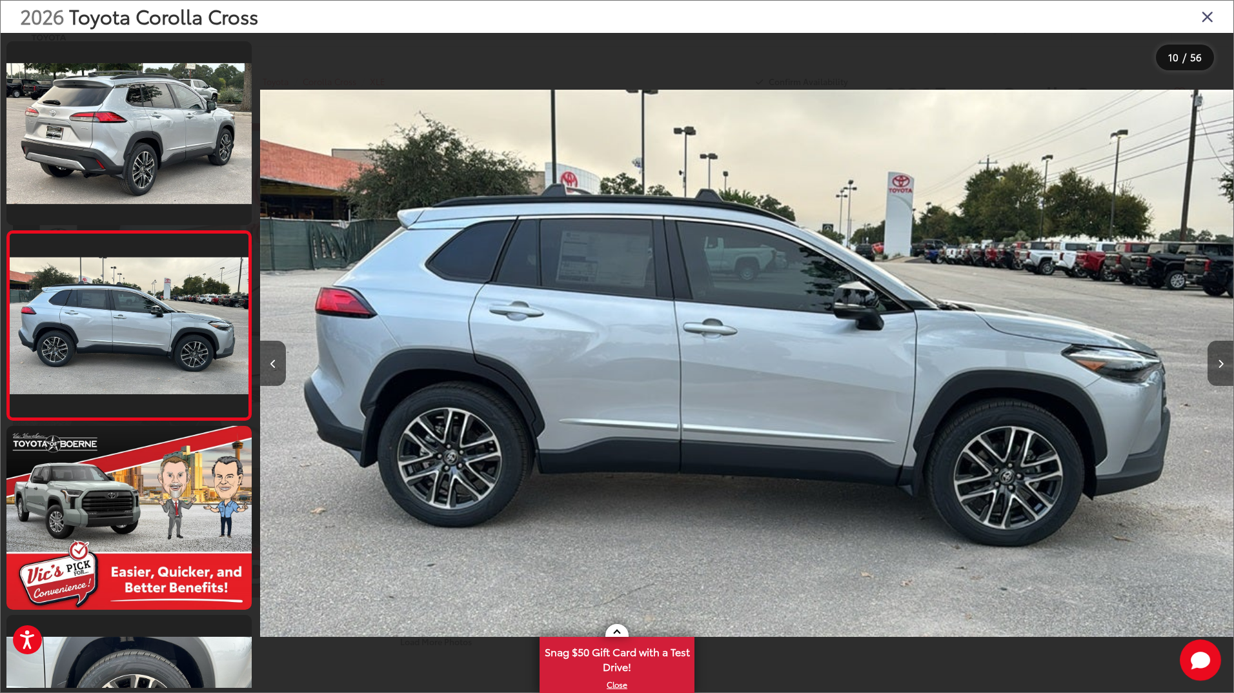
click at [1220, 363] on icon "Next image" at bounding box center [1221, 364] width 6 height 9
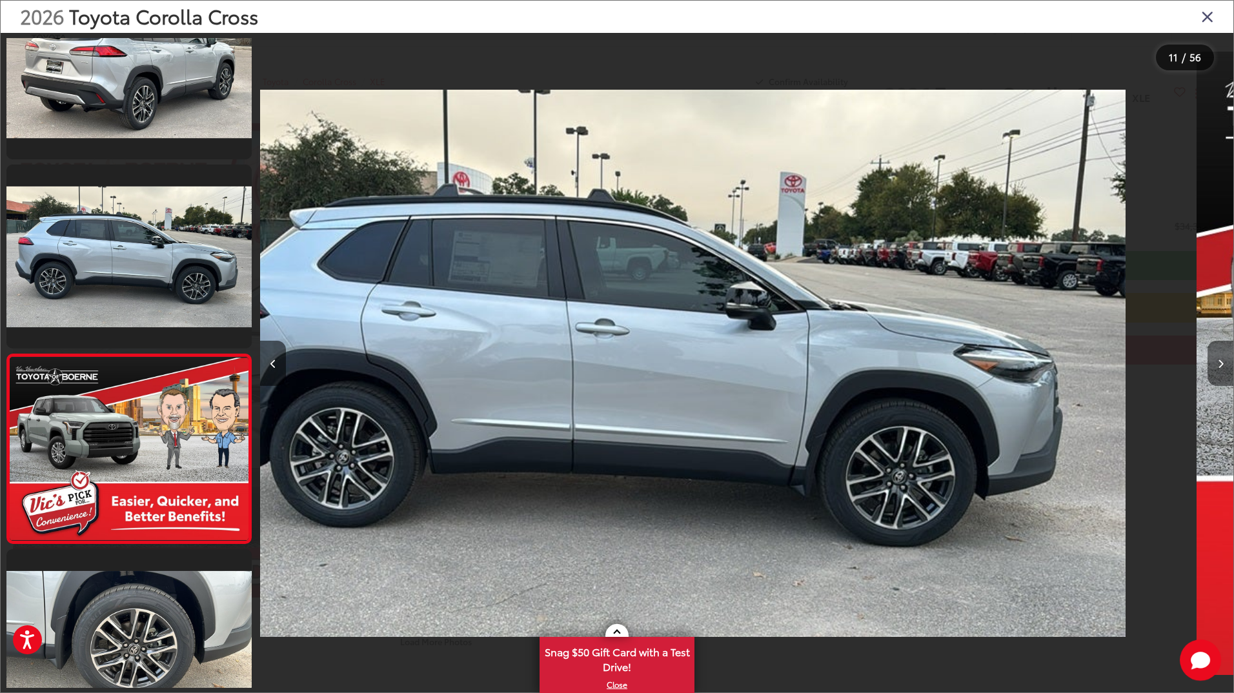
scroll to position [0, 0]
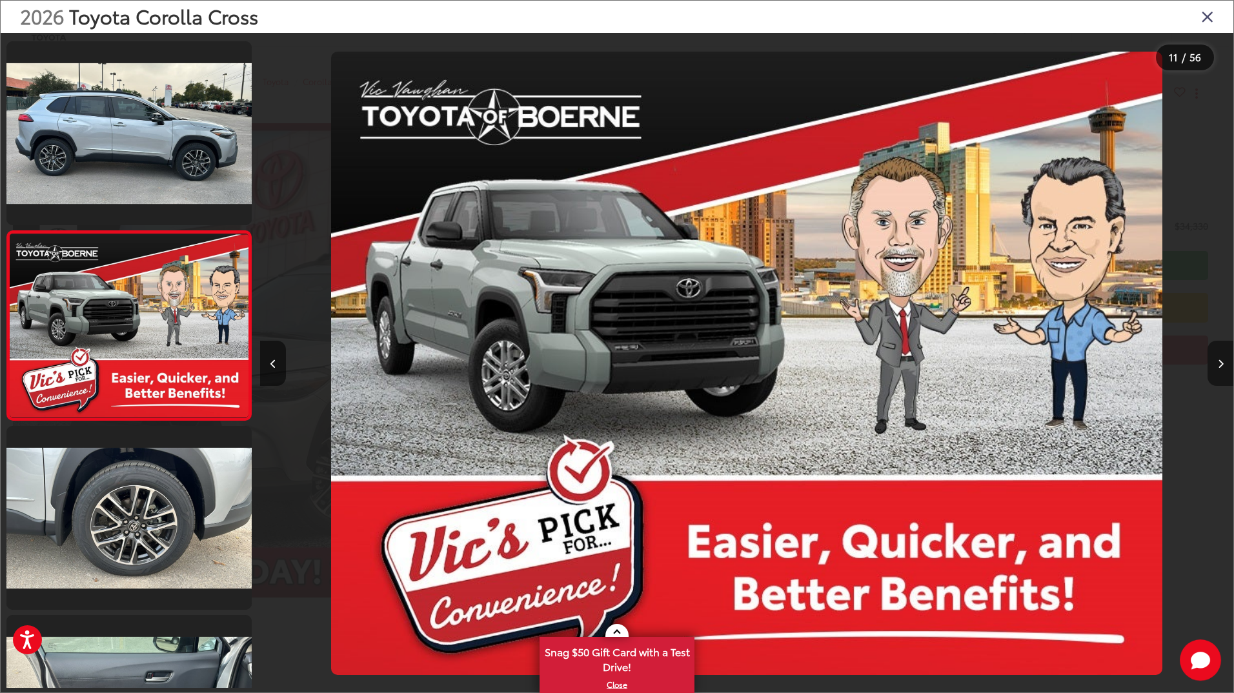
click at [1220, 363] on icon "Next image" at bounding box center [1221, 364] width 6 height 9
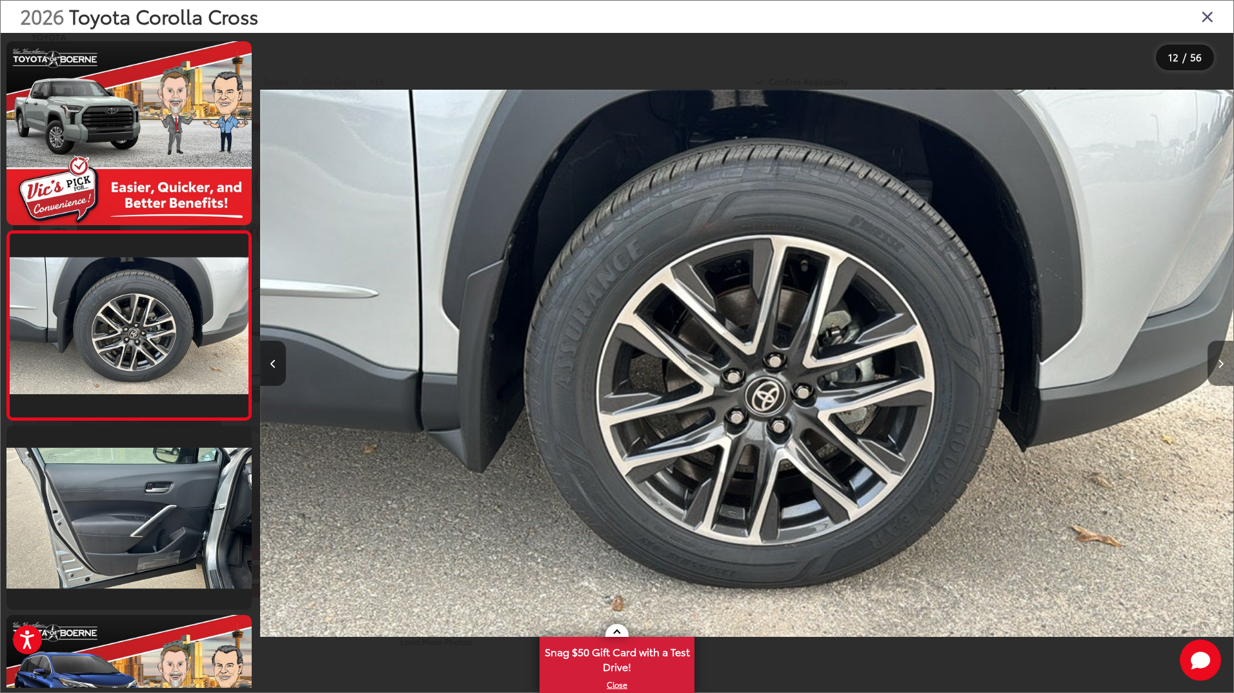
click at [1220, 363] on icon "Next image" at bounding box center [1221, 364] width 6 height 9
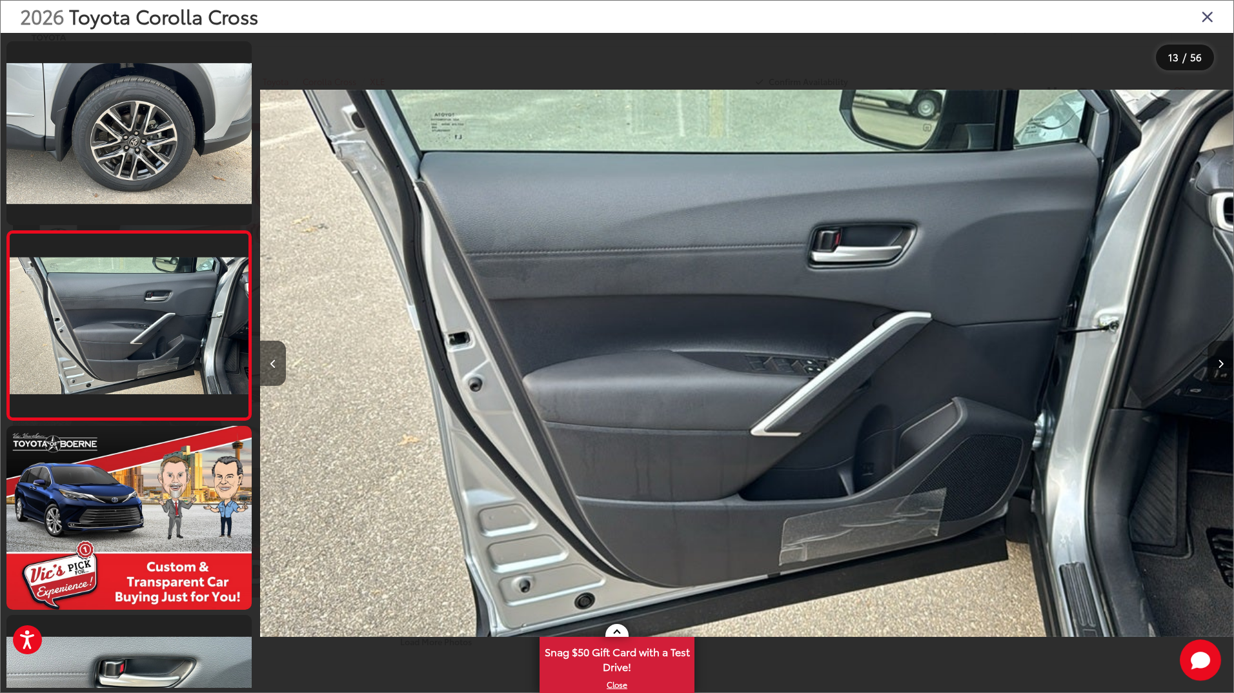
click at [1220, 363] on icon "Next image" at bounding box center [1221, 364] width 6 height 9
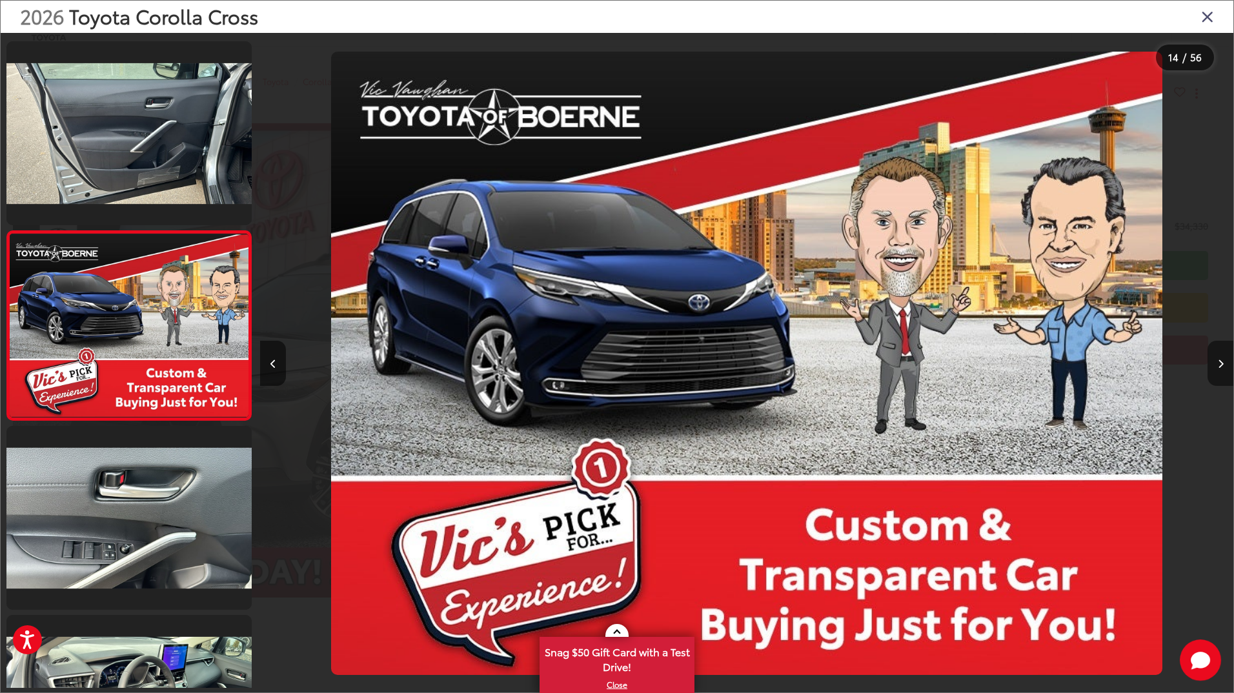
click at [1220, 363] on icon "Next image" at bounding box center [1221, 364] width 6 height 9
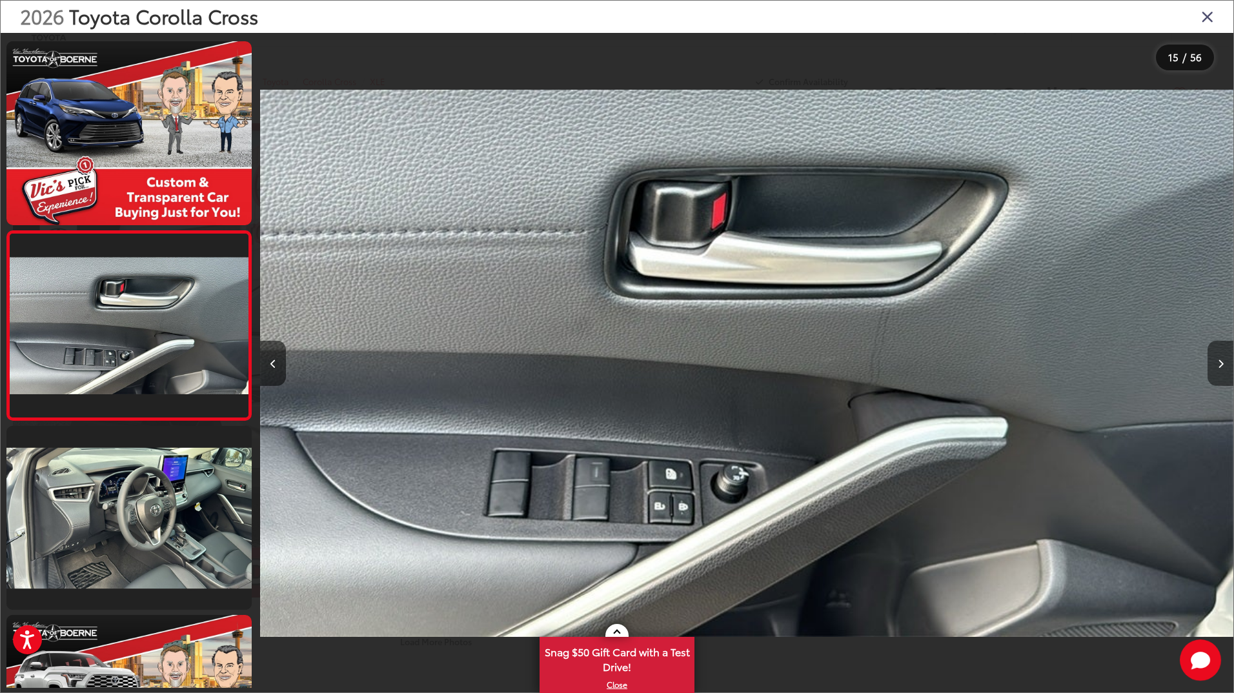
click at [1220, 363] on icon "Next image" at bounding box center [1221, 364] width 6 height 9
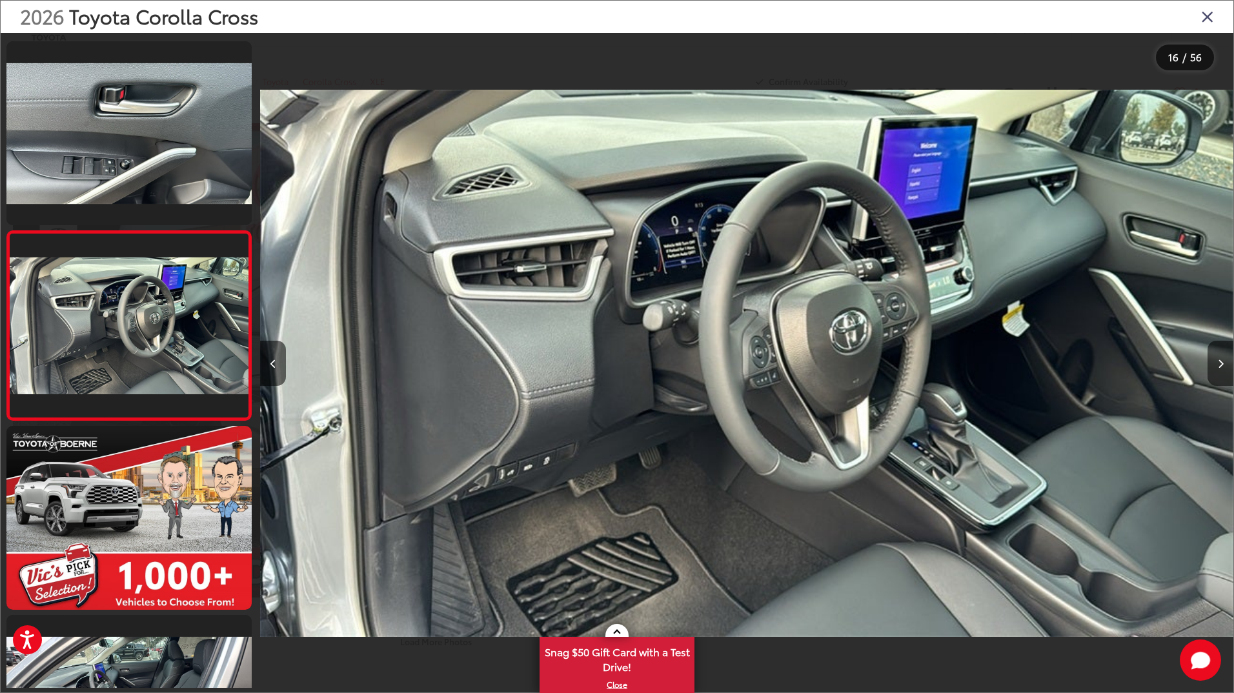
click at [1212, 16] on icon "Close gallery" at bounding box center [1207, 16] width 13 height 17
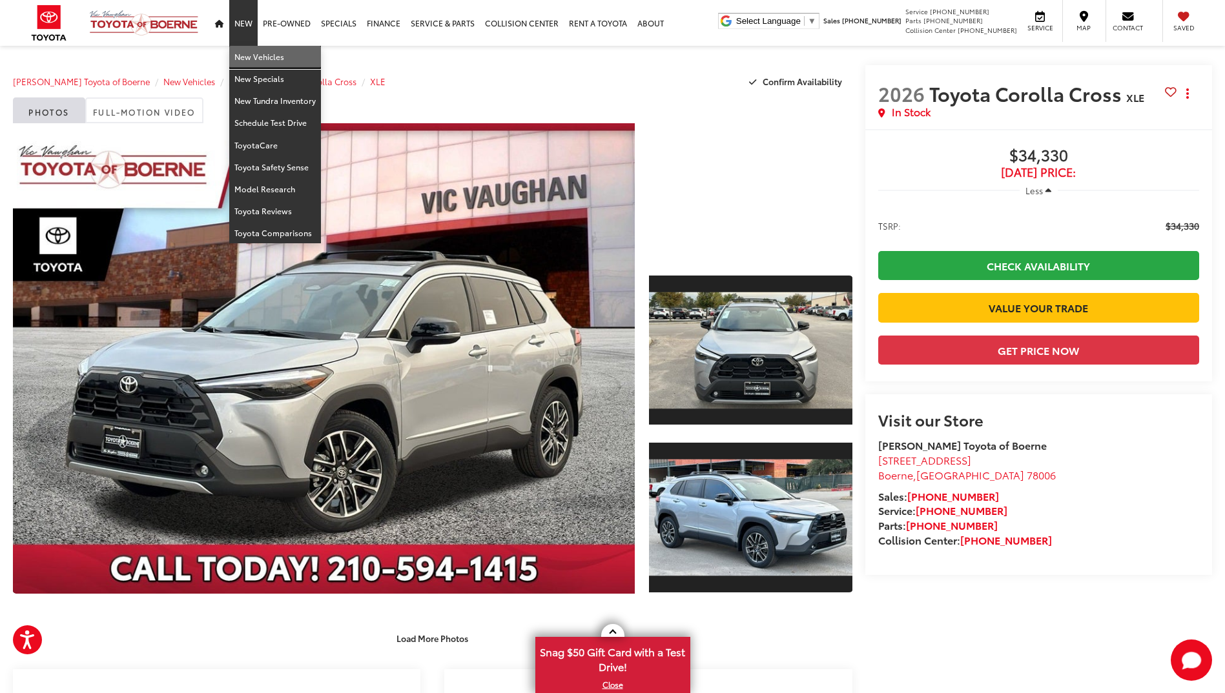
click at [265, 56] on link "New Vehicles" at bounding box center [275, 57] width 92 height 22
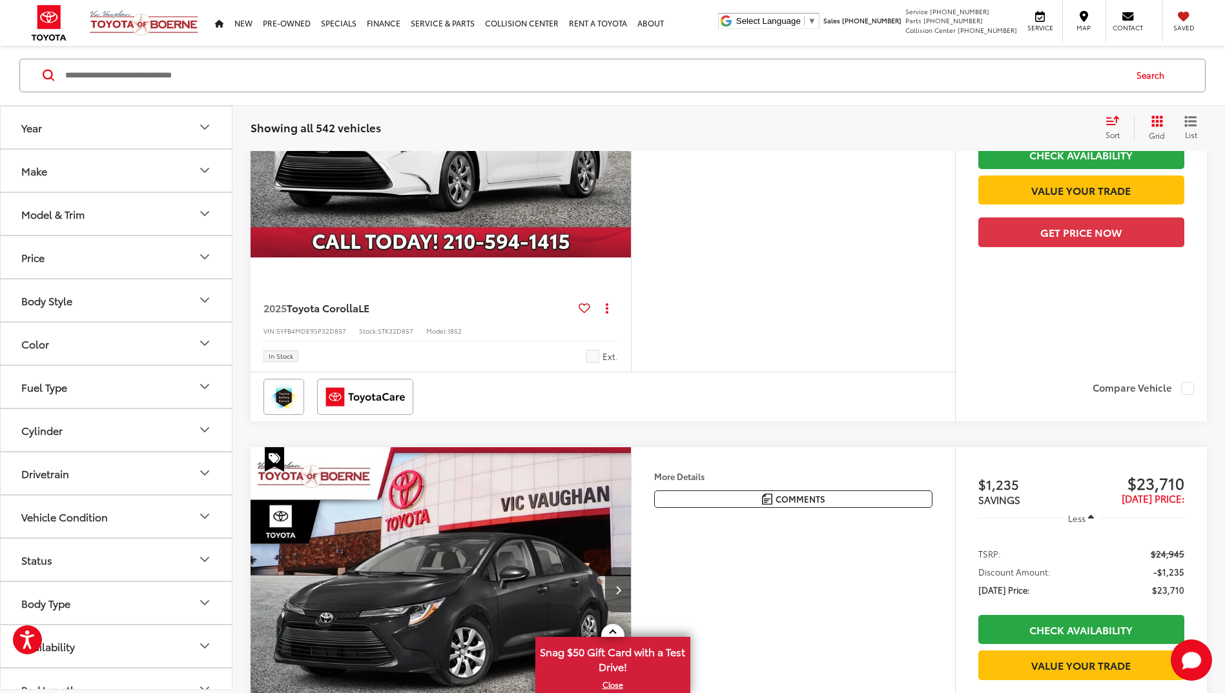
click at [130, 218] on button "Model & Trim" at bounding box center [117, 214] width 232 height 42
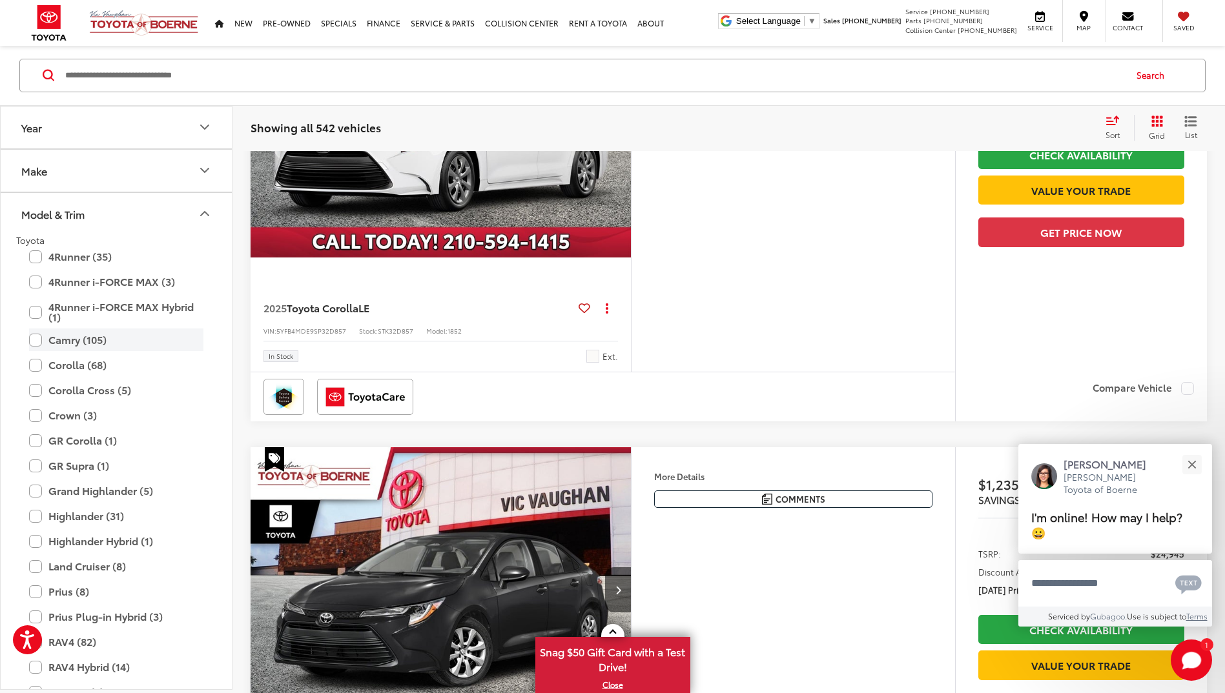
click at [30, 346] on label "Camry (105)" at bounding box center [116, 340] width 174 height 23
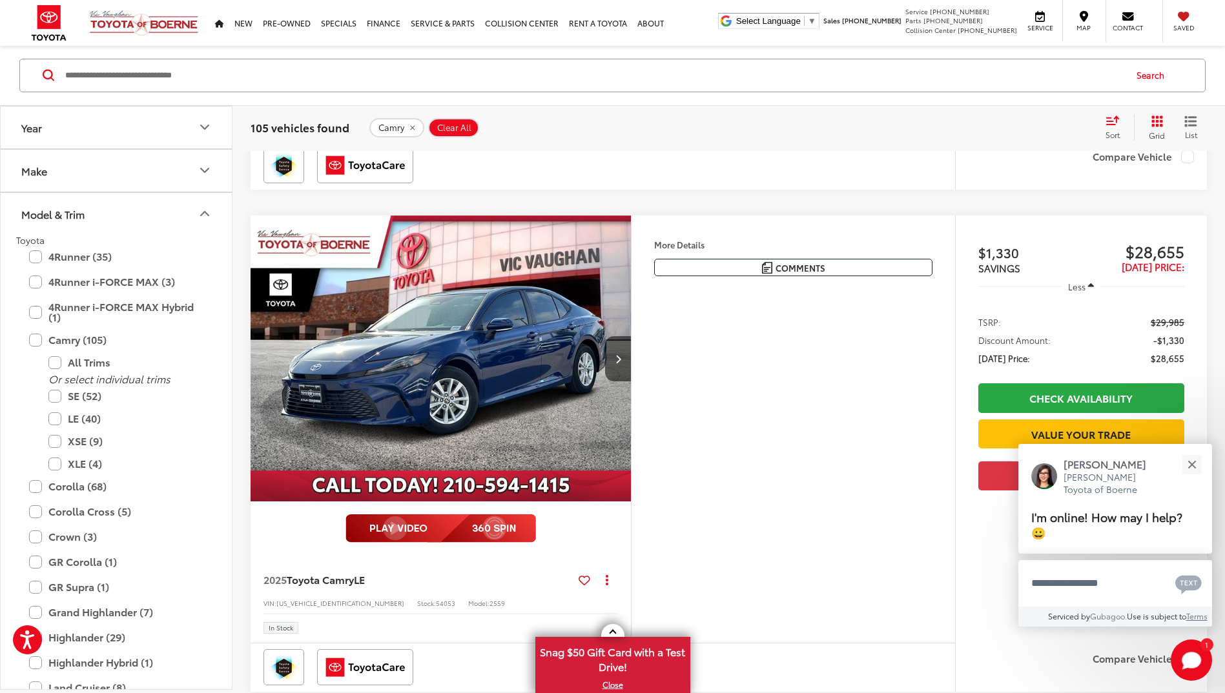
scroll to position [2014, 0]
